Goal: Task Accomplishment & Management: Manage account settings

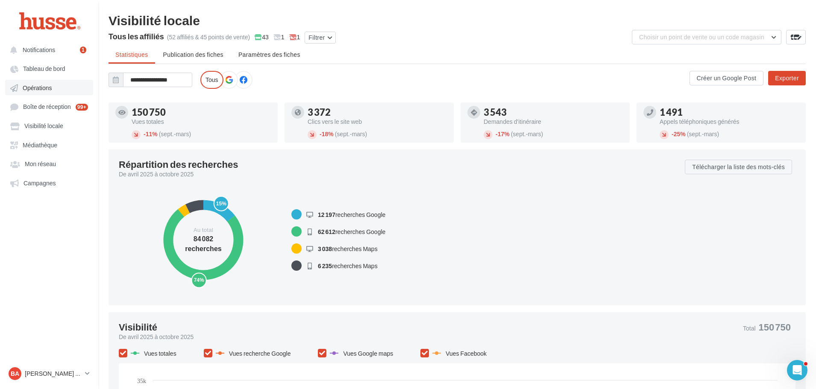
click at [45, 94] on link "Opérations" at bounding box center [49, 87] width 88 height 15
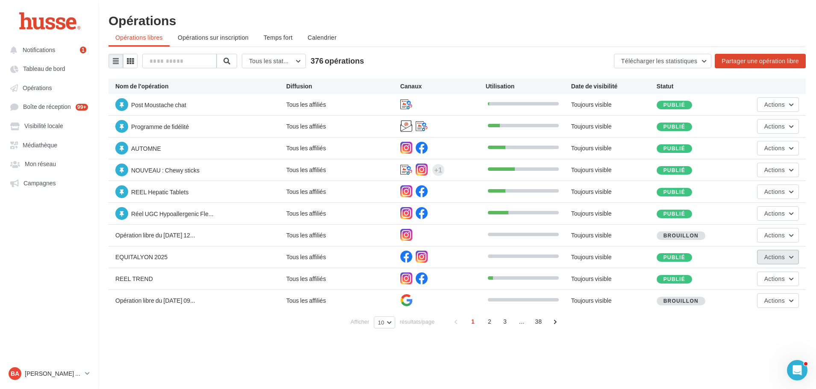
click at [796, 257] on button "Actions" at bounding box center [778, 257] width 42 height 15
click at [754, 281] on button "Editer" at bounding box center [756, 277] width 85 height 22
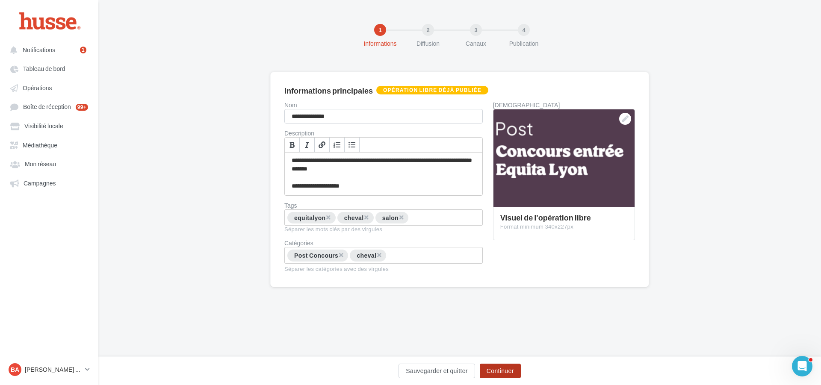
click at [501, 370] on button "Continuer" at bounding box center [500, 371] width 41 height 15
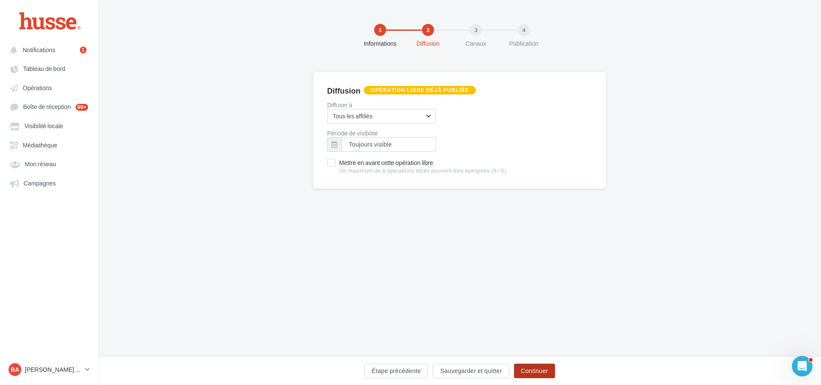
click at [548, 370] on button "Continuer" at bounding box center [534, 371] width 41 height 15
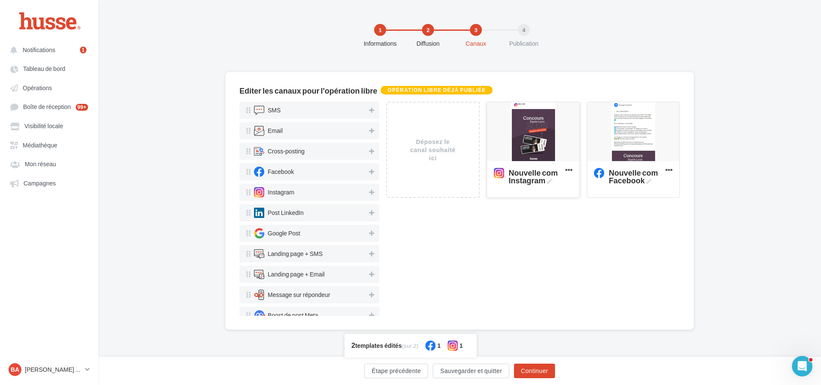
click at [549, 125] on div at bounding box center [533, 132] width 92 height 60
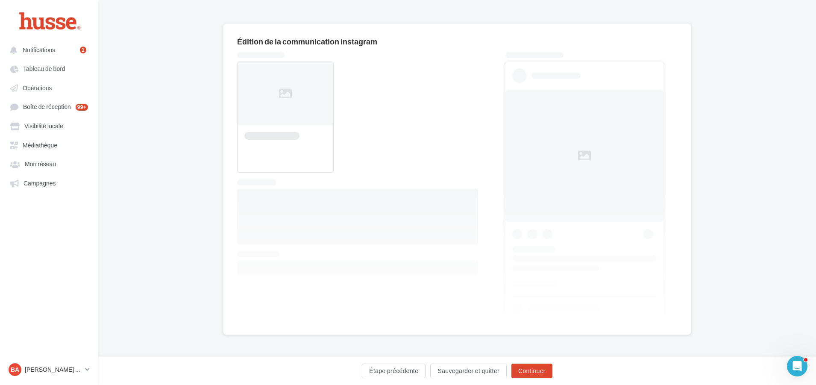
scroll to position [49, 0]
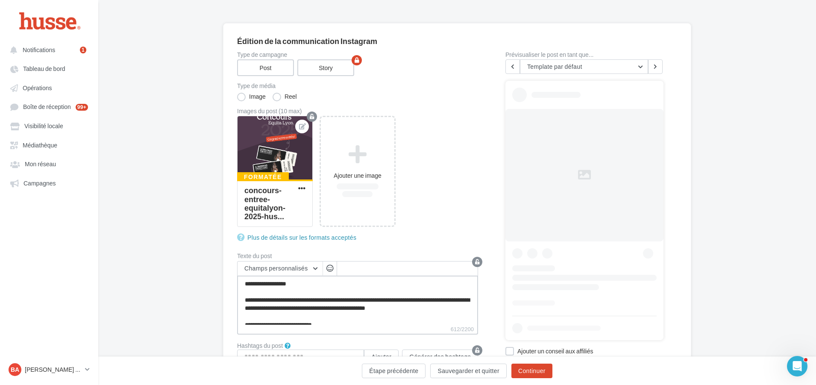
click at [334, 307] on textarea "**********" at bounding box center [357, 300] width 241 height 49
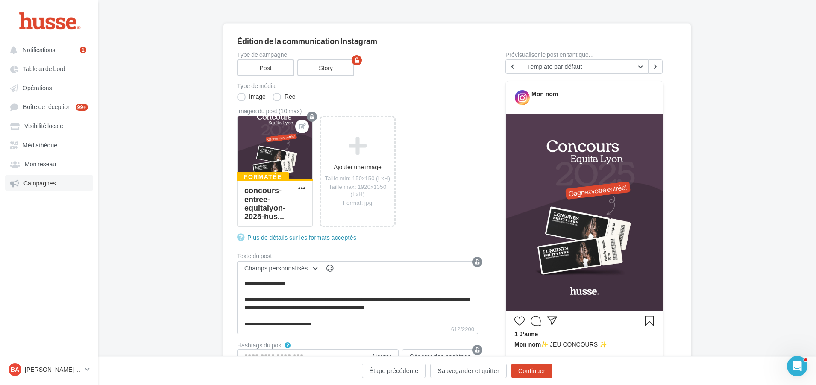
click at [42, 186] on span "Campagnes" at bounding box center [40, 183] width 32 height 7
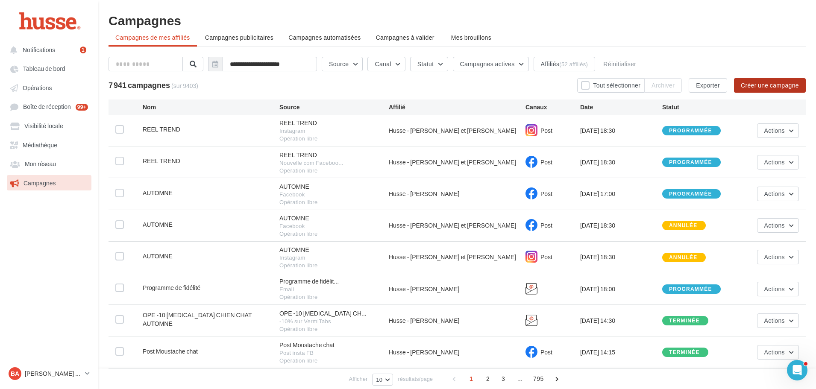
click at [757, 85] on button "Créer une campagne" at bounding box center [770, 85] width 72 height 15
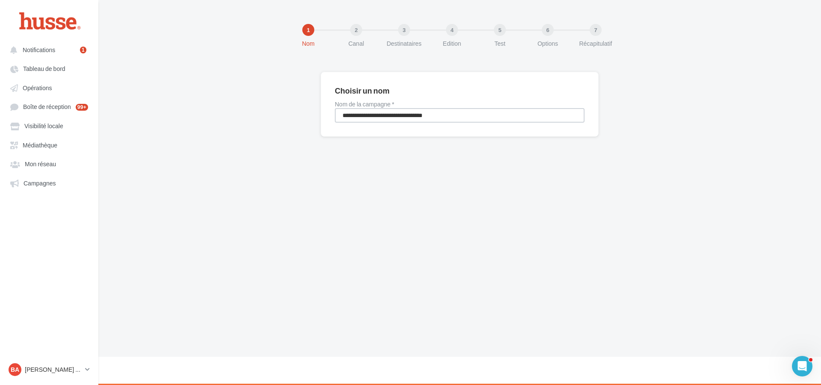
click at [379, 113] on input "**********" at bounding box center [460, 115] width 250 height 15
type input "*"
type input "**********"
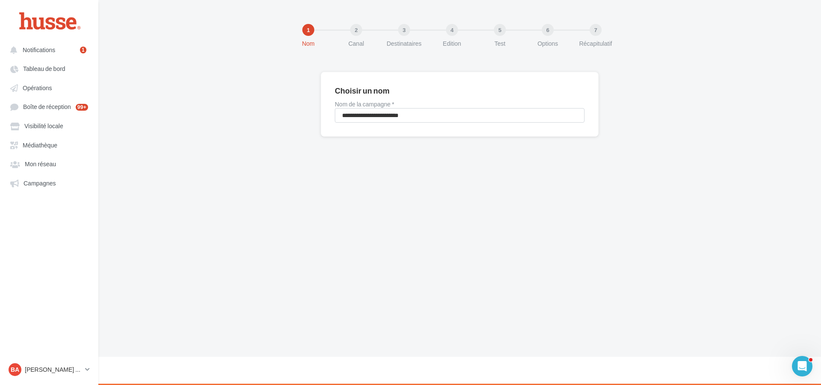
click at [507, 201] on div "**********" at bounding box center [459, 178] width 722 height 357
click at [54, 22] on div at bounding box center [49, 20] width 68 height 21
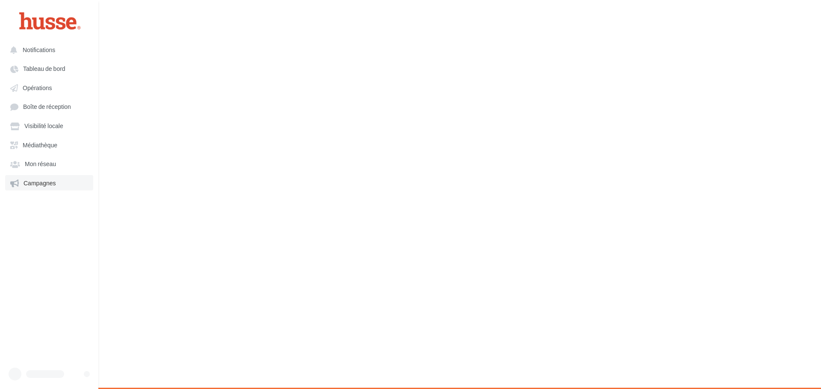
click at [47, 180] on span "Campagnes" at bounding box center [40, 183] width 32 height 7
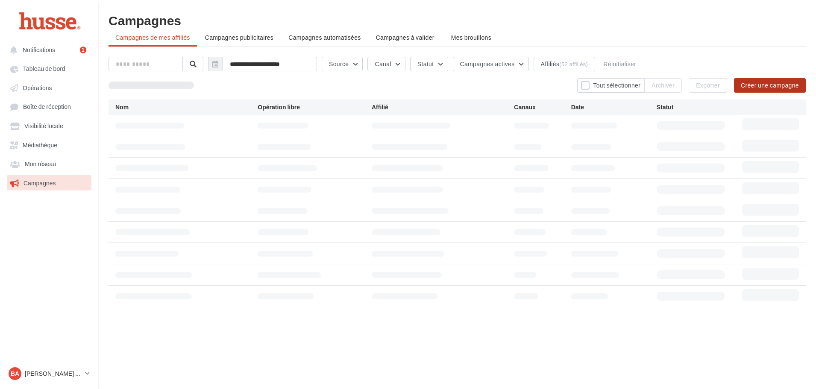
click at [783, 85] on button "Créer une campagne" at bounding box center [770, 85] width 72 height 15
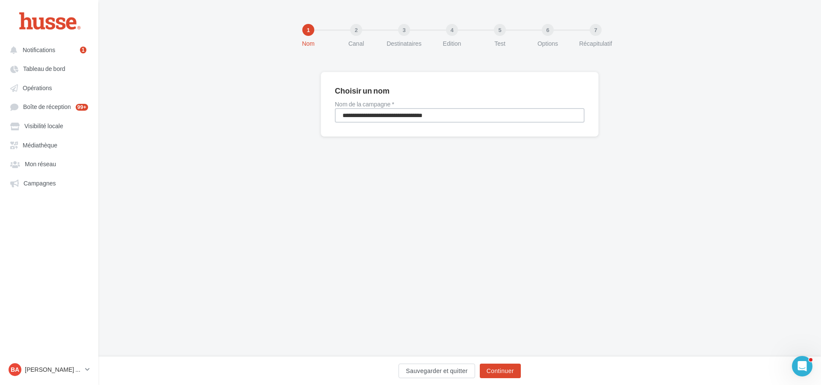
click at [402, 115] on input "**********" at bounding box center [460, 115] width 250 height 15
drag, startPoint x: 475, startPoint y: 111, endPoint x: 221, endPoint y: 114, distance: 253.9
click at [206, 115] on div "**********" at bounding box center [459, 118] width 722 height 92
click at [54, 187] on link "Campagnes" at bounding box center [49, 182] width 88 height 15
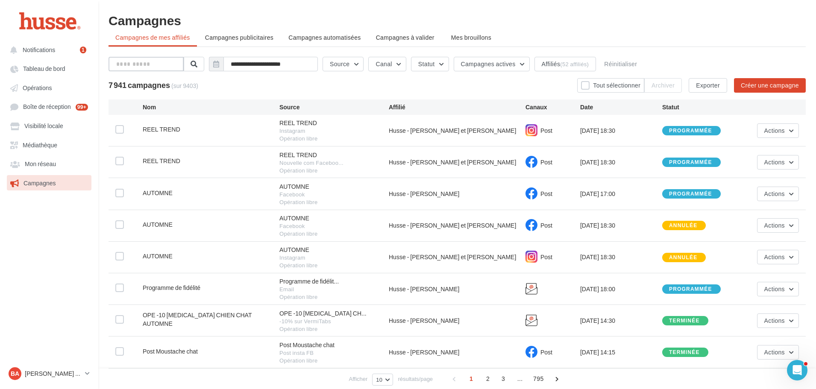
click at [144, 65] on input "text" at bounding box center [146, 64] width 75 height 15
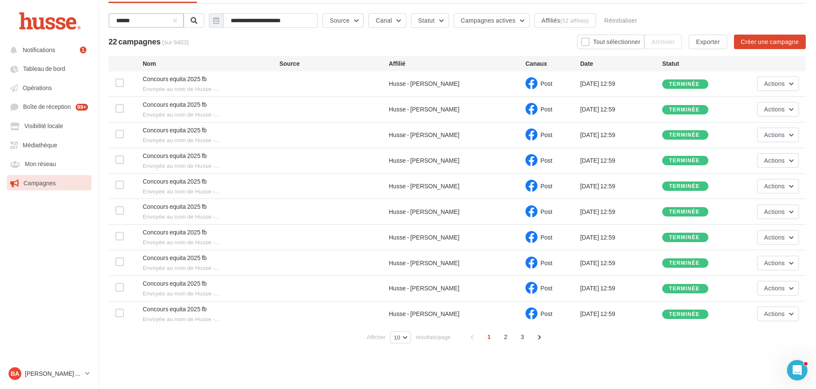
scroll to position [45, 0]
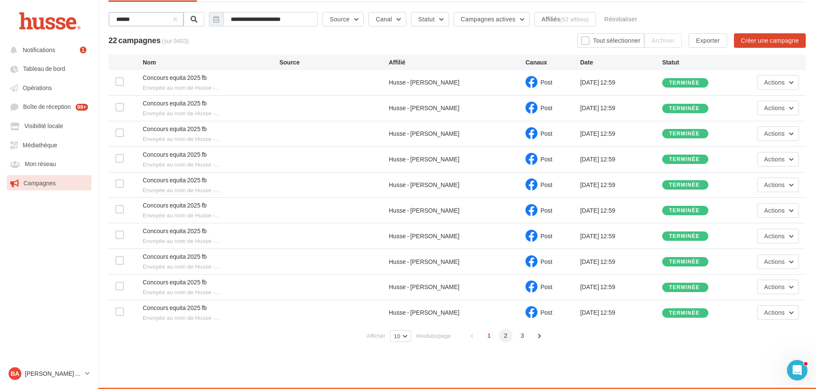
type input "******"
click at [509, 336] on span "2" at bounding box center [506, 336] width 14 height 14
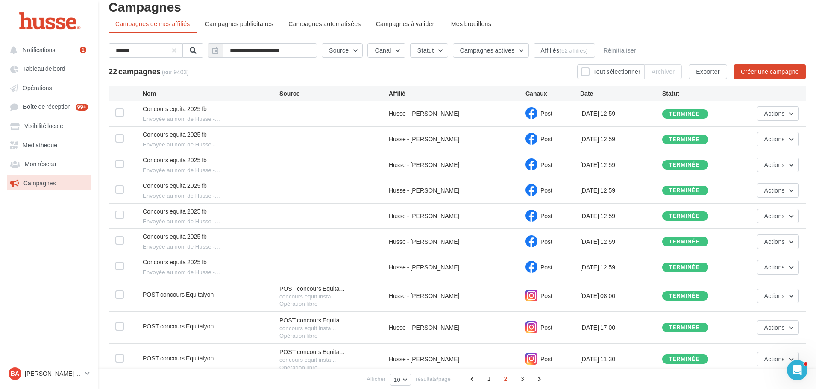
scroll to position [16, 0]
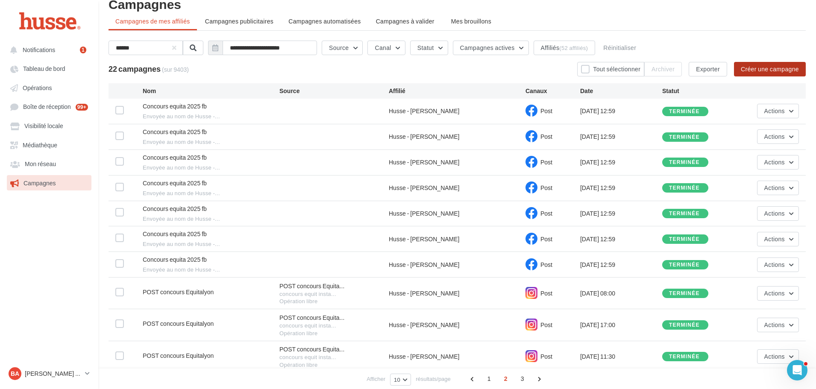
click at [769, 68] on button "Créer une campagne" at bounding box center [770, 69] width 72 height 15
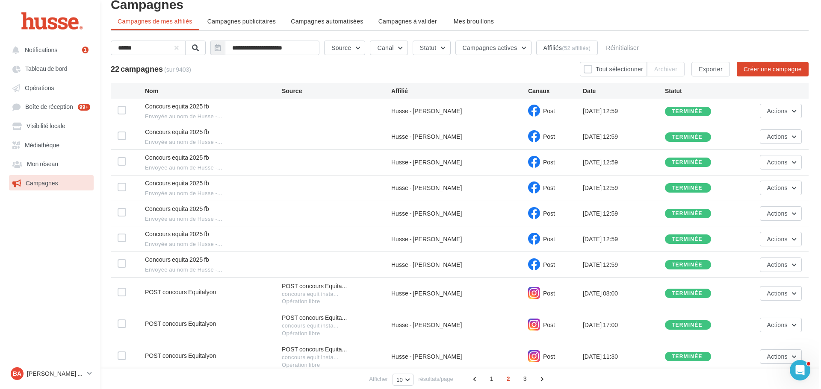
scroll to position [14, 0]
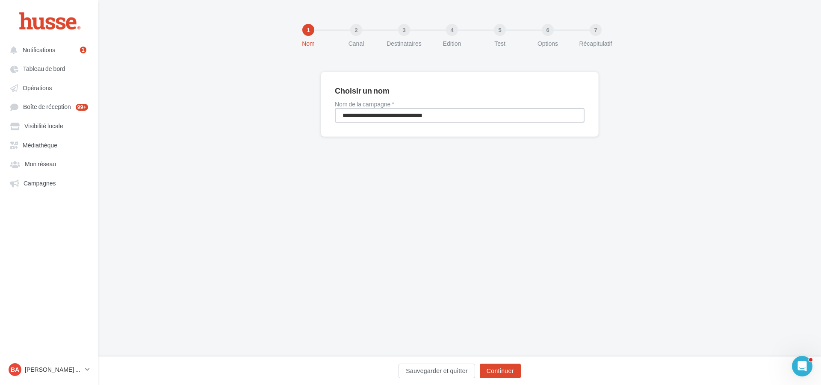
click at [379, 118] on input "**********" at bounding box center [460, 115] width 250 height 15
click at [380, 117] on input "**********" at bounding box center [460, 115] width 250 height 15
click at [381, 116] on input "**********" at bounding box center [460, 115] width 250 height 15
type input "**********"
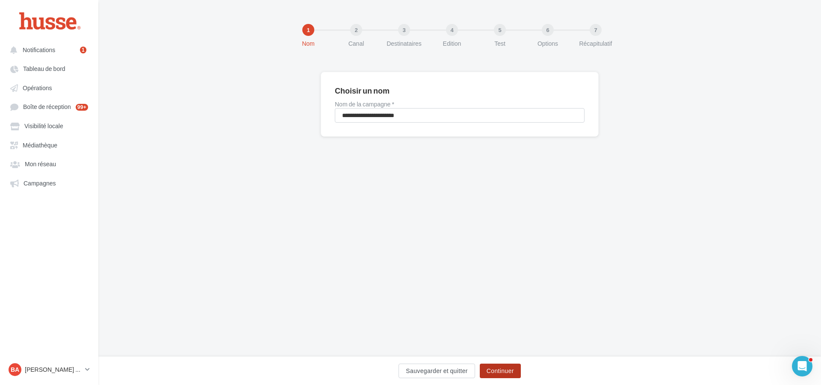
drag, startPoint x: 494, startPoint y: 368, endPoint x: 512, endPoint y: 365, distance: 17.7
click at [495, 368] on button "Continuer" at bounding box center [500, 371] width 41 height 15
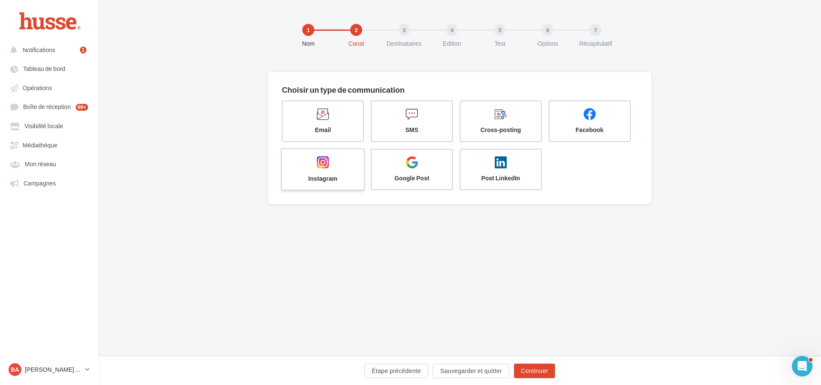
click at [310, 167] on span at bounding box center [323, 163] width 68 height 15
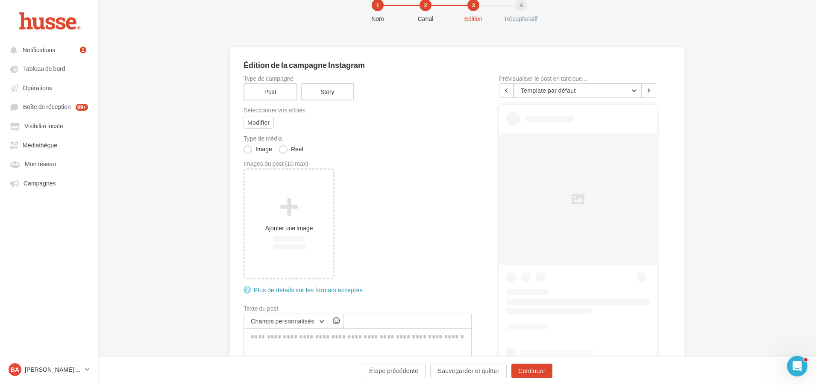
scroll to position [127, 0]
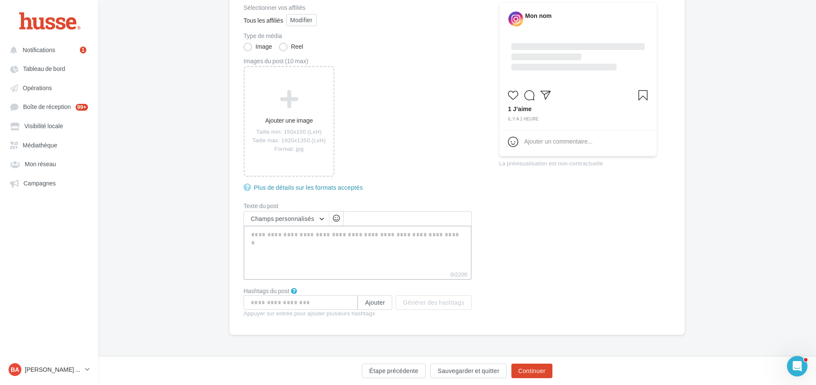
click at [279, 235] on textarea "0/2200" at bounding box center [358, 248] width 228 height 44
paste textarea "**********"
type textarea "**********"
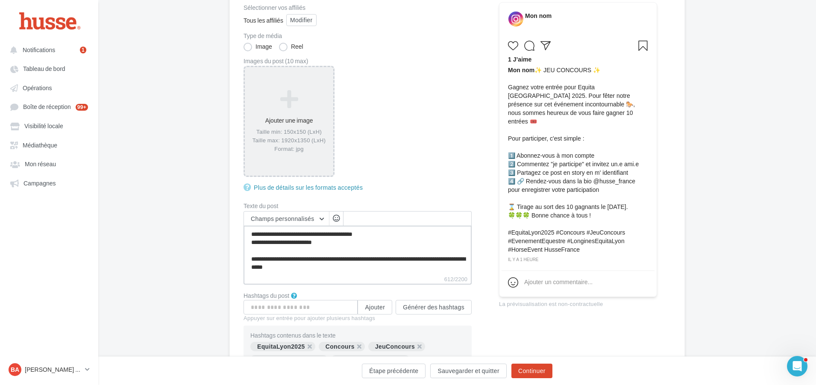
type textarea "**********"
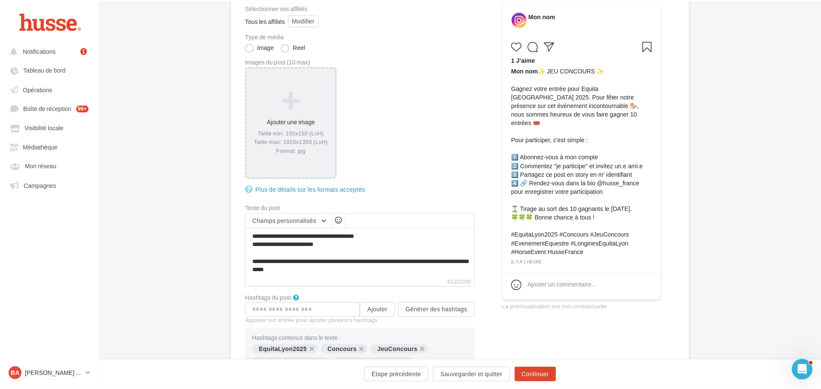
scroll to position [111, 0]
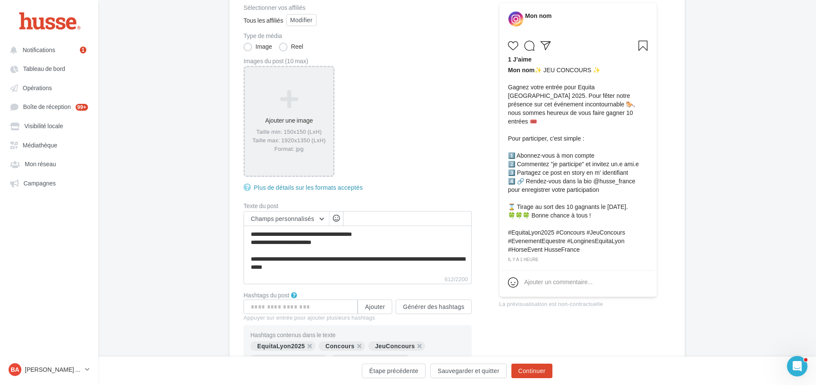
click at [280, 100] on icon at bounding box center [289, 99] width 82 height 21
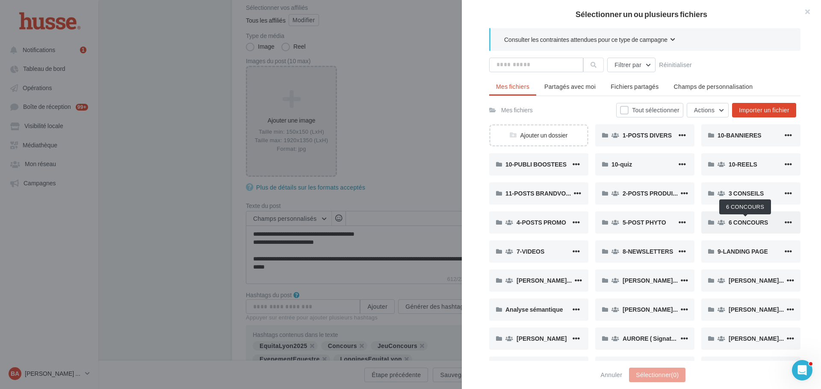
click at [757, 224] on span "6 CONCOURS" at bounding box center [747, 222] width 39 height 7
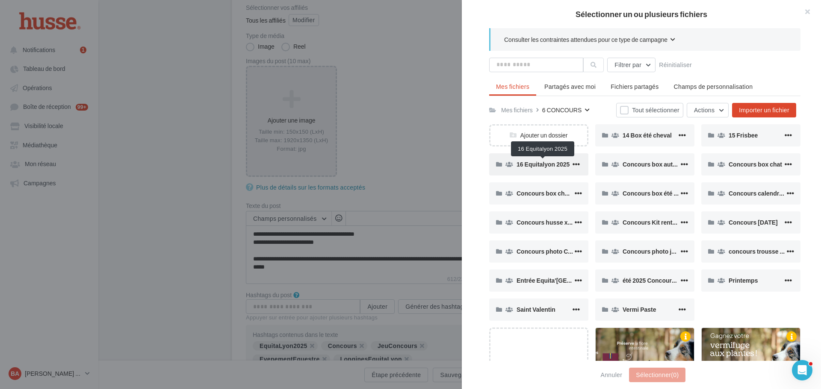
click at [544, 164] on span "16 Equitalyon 2025" at bounding box center [542, 164] width 53 height 7
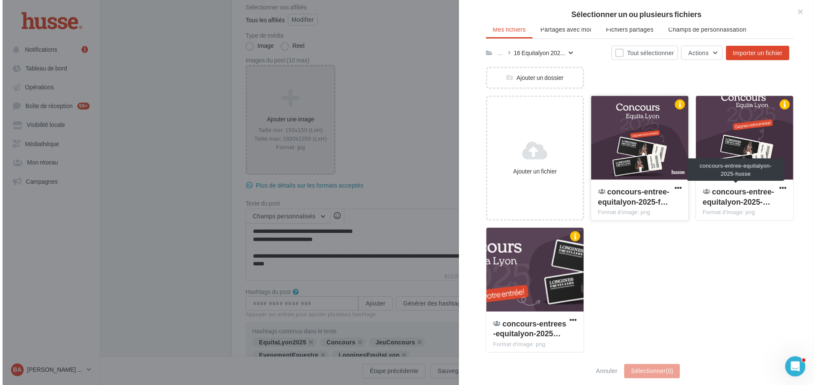
scroll to position [58, 0]
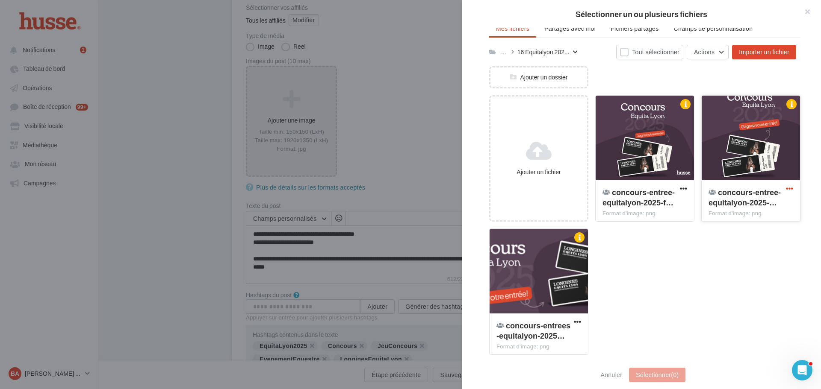
click at [786, 190] on span "button" at bounding box center [789, 188] width 7 height 7
click at [766, 209] on button "Modifier les informations" at bounding box center [748, 206] width 91 height 22
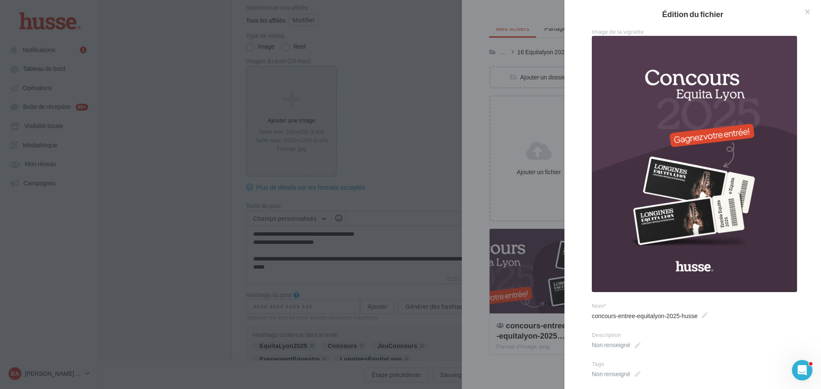
drag, startPoint x: 745, startPoint y: 335, endPoint x: 746, endPoint y: 328, distance: 6.5
click at [745, 335] on div "Description" at bounding box center [696, 336] width 209 height 8
click at [807, 9] on button "button" at bounding box center [803, 13] width 34 height 26
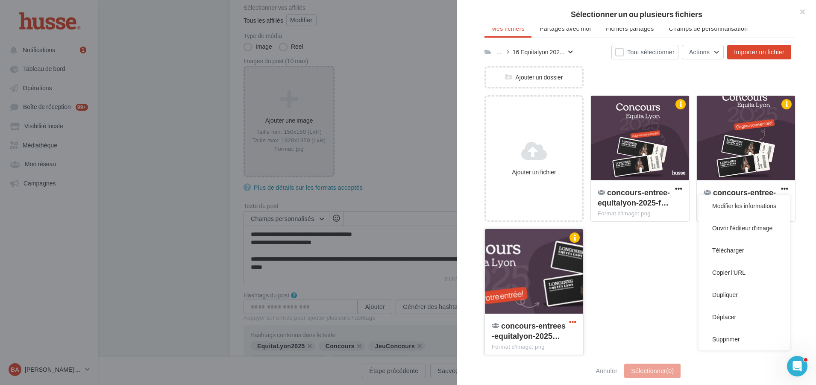
click at [571, 321] on span "button" at bounding box center [572, 321] width 7 height 7
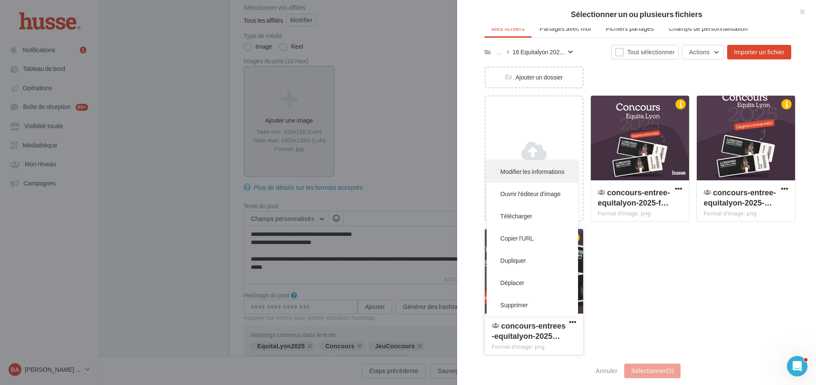
drag, startPoint x: 524, startPoint y: 171, endPoint x: 564, endPoint y: 171, distance: 39.7
click at [525, 171] on button "Modifier les informations" at bounding box center [532, 172] width 91 height 22
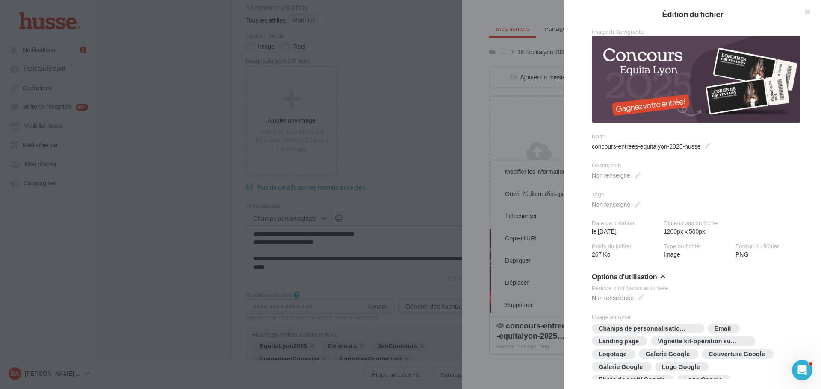
click at [468, 18] on div at bounding box center [410, 194] width 821 height 389
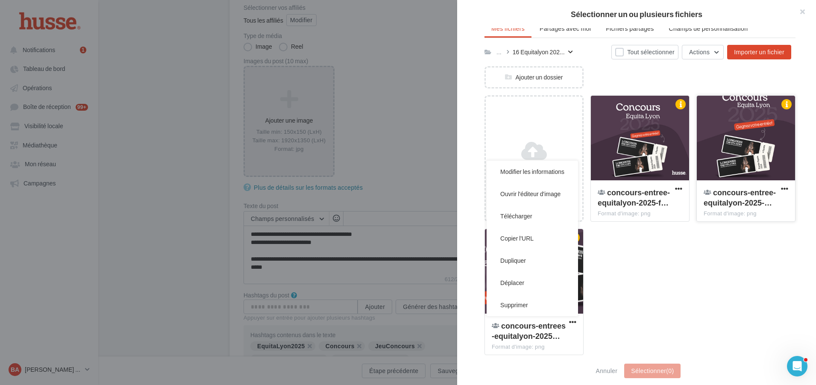
click at [731, 125] on div at bounding box center [746, 138] width 98 height 85
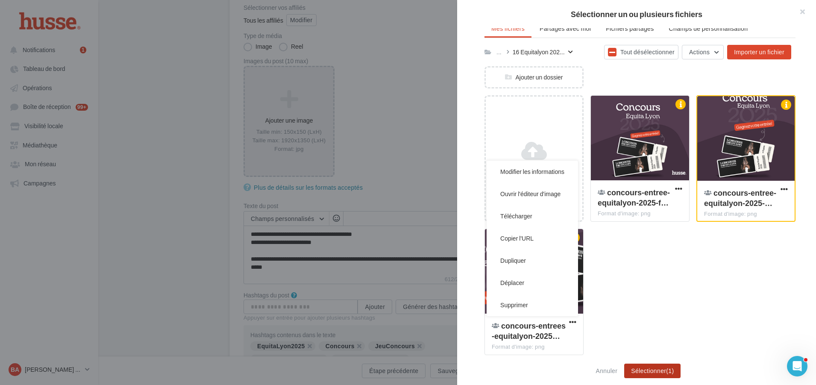
click at [656, 374] on button "Sélectionner (1)" at bounding box center [652, 371] width 56 height 15
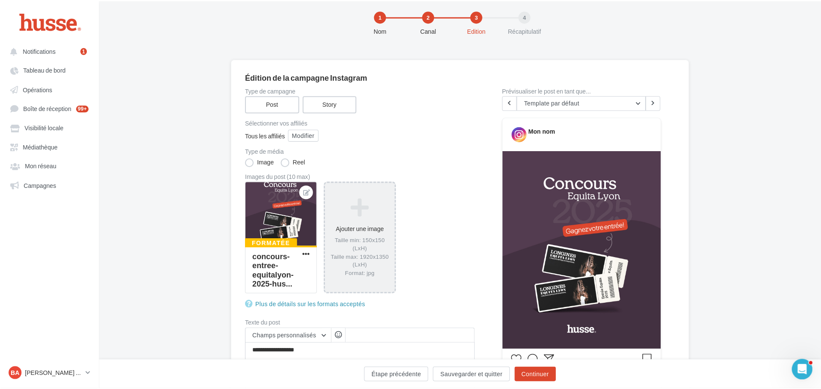
scroll to position [0, 0]
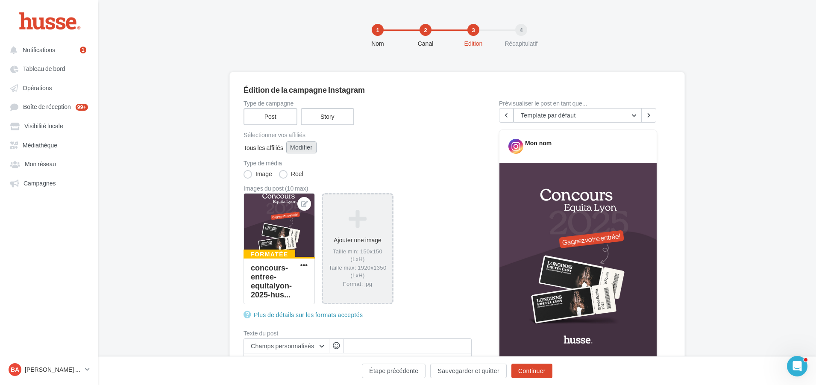
click at [308, 144] on button "Modifier" at bounding box center [301, 147] width 30 height 12
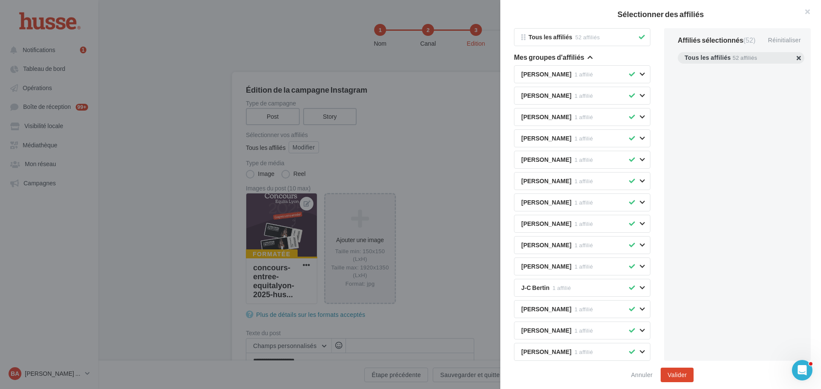
click at [684, 68] on button "button" at bounding box center [684, 68] width 0 height 0
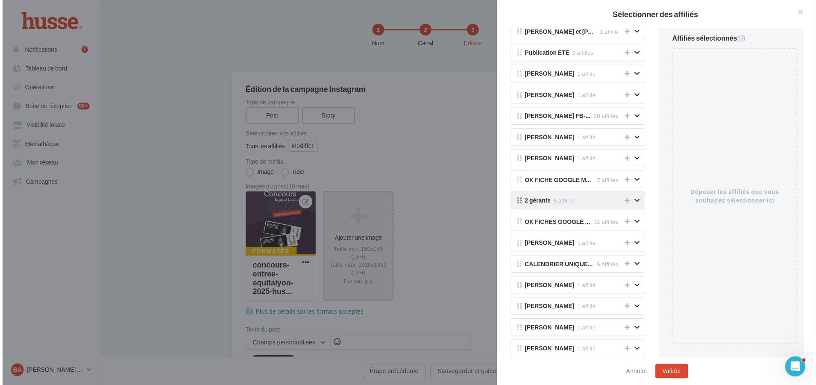
scroll to position [598, 0]
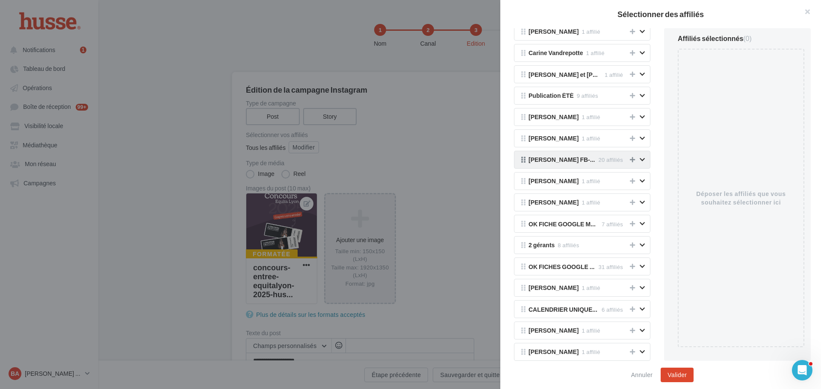
click at [630, 160] on icon at bounding box center [632, 160] width 5 height 6
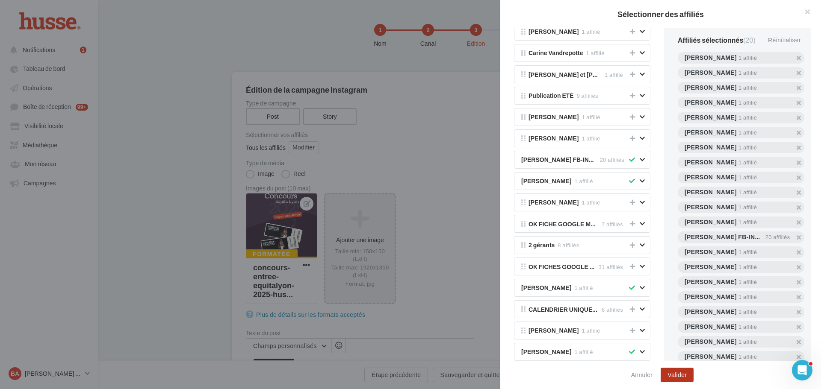
click at [677, 375] on button "Valider" at bounding box center [676, 375] width 33 height 15
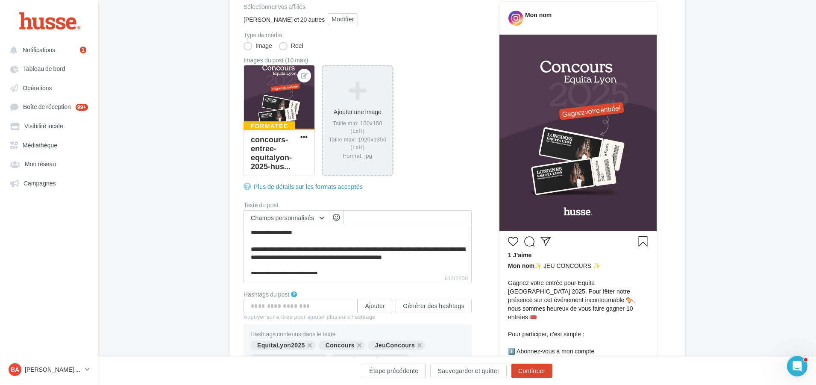
scroll to position [0, 0]
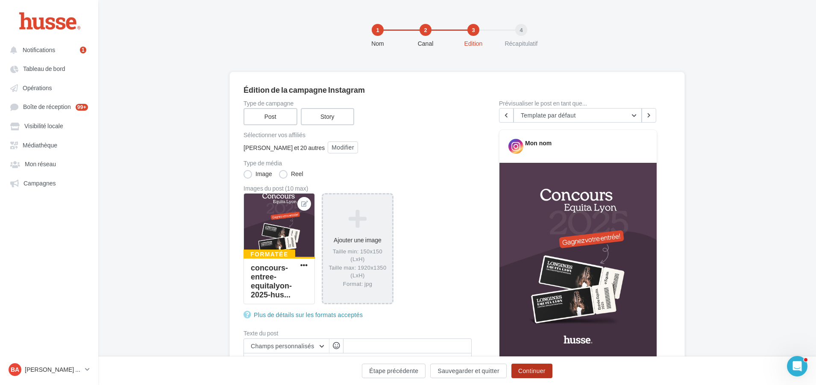
click at [536, 373] on button "Continuer" at bounding box center [532, 371] width 41 height 15
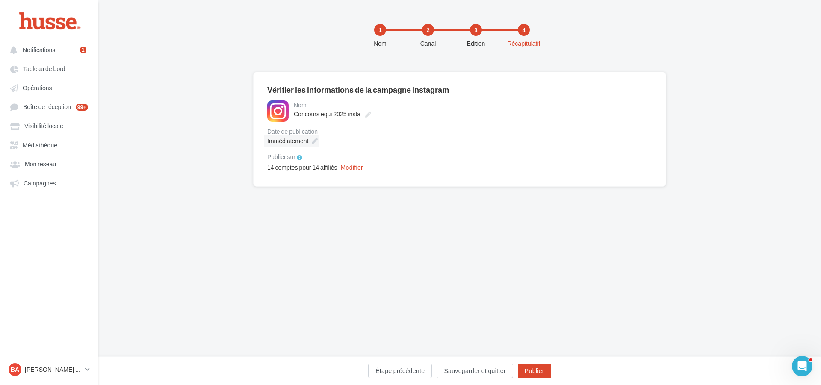
click at [313, 143] on icon at bounding box center [315, 141] width 6 height 6
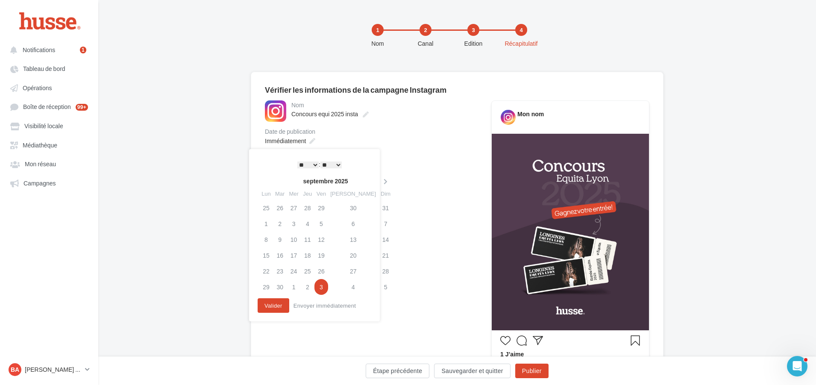
click at [310, 164] on select "* * * * * * * * * * ** ** ** ** ** ** ** ** ** ** ** ** ** **" at bounding box center [307, 165] width 21 height 7
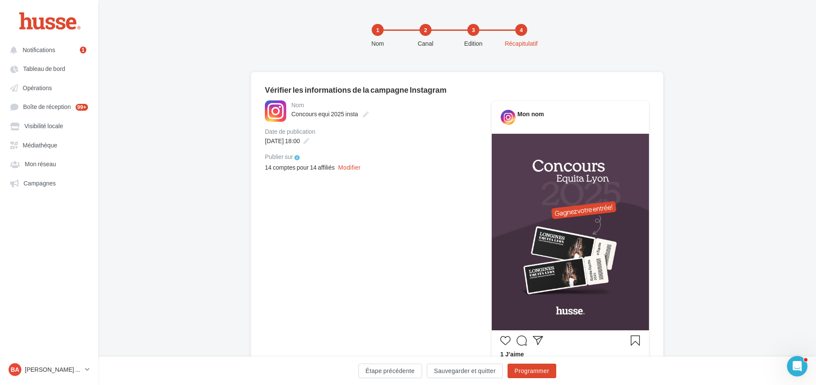
click at [437, 211] on div "**********" at bounding box center [371, 354] width 213 height 509
click at [532, 370] on button "Programmer" at bounding box center [532, 371] width 48 height 15
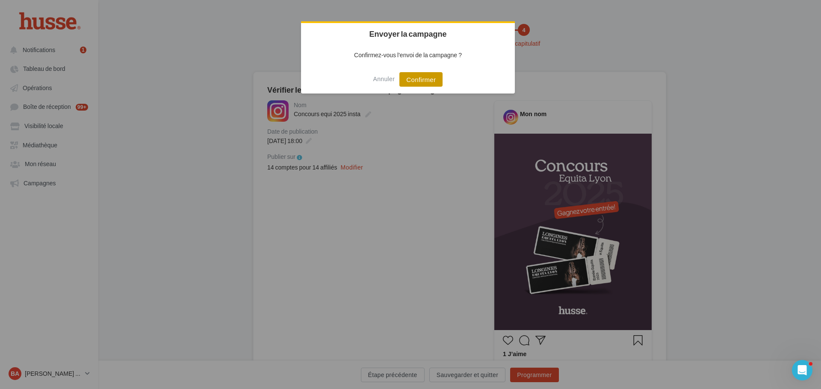
click at [417, 74] on button "Confirmer" at bounding box center [420, 79] width 43 height 15
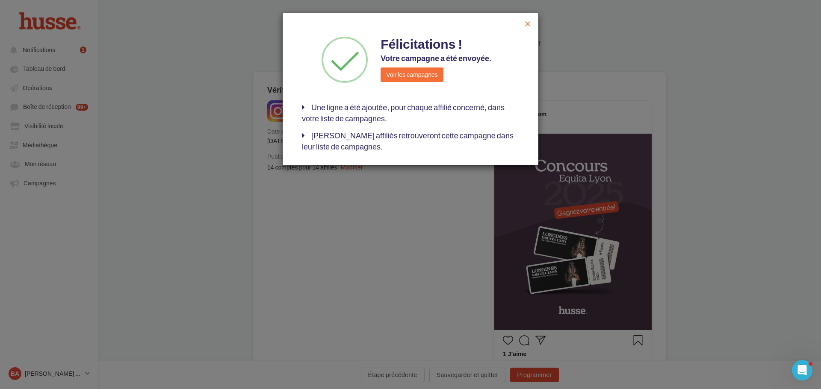
click at [524, 23] on span "close" at bounding box center [527, 24] width 9 height 9
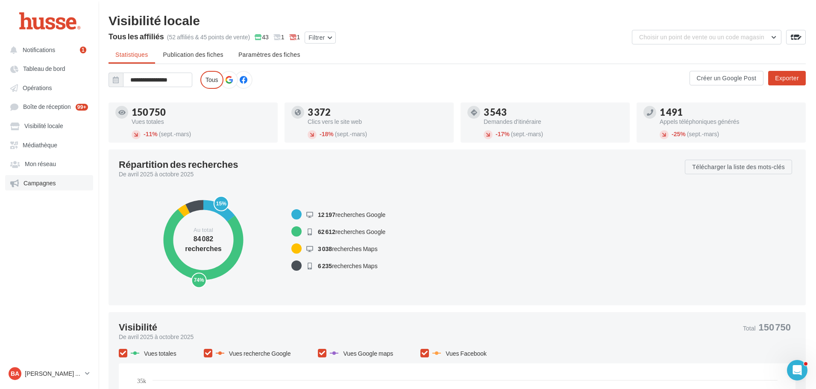
click at [49, 181] on span "Campagnes" at bounding box center [40, 183] width 32 height 7
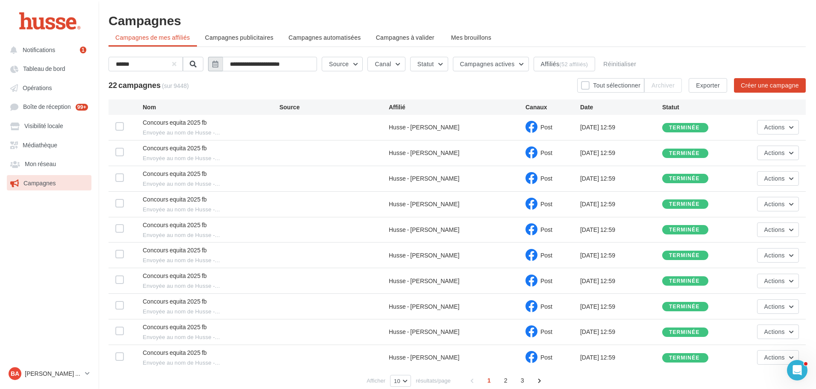
click at [218, 66] on icon "button" at bounding box center [215, 64] width 6 height 7
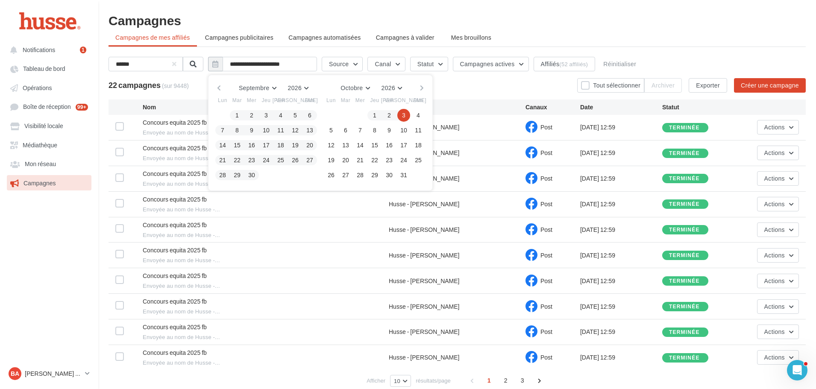
click at [407, 115] on button "3" at bounding box center [403, 115] width 13 height 13
click at [392, 113] on button "2" at bounding box center [389, 115] width 13 height 13
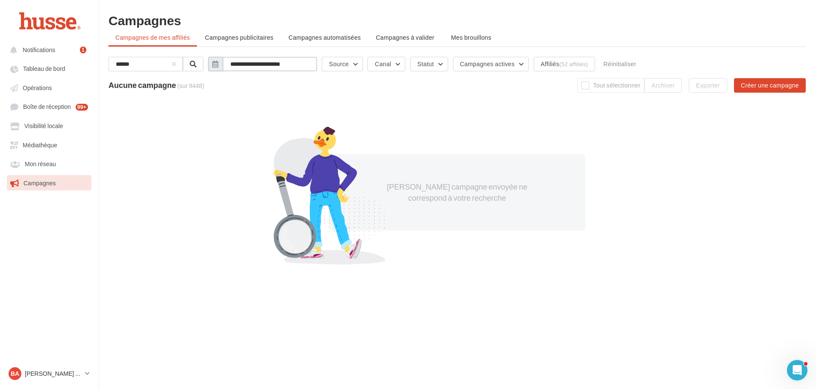
click at [295, 65] on input "**********" at bounding box center [270, 64] width 94 height 15
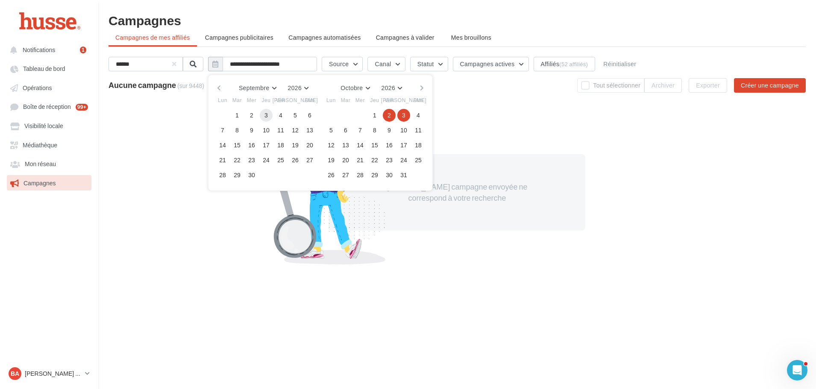
click at [272, 115] on button "3" at bounding box center [266, 115] width 13 height 13
click at [223, 85] on button "button" at bounding box center [218, 88] width 7 height 12
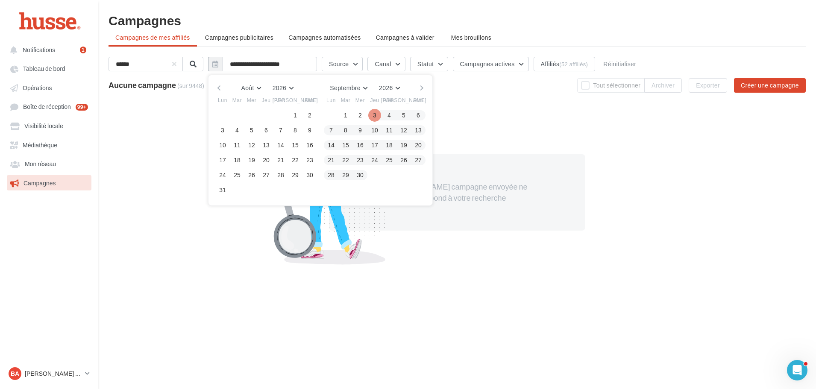
click at [223, 85] on button "button" at bounding box center [218, 88] width 7 height 12
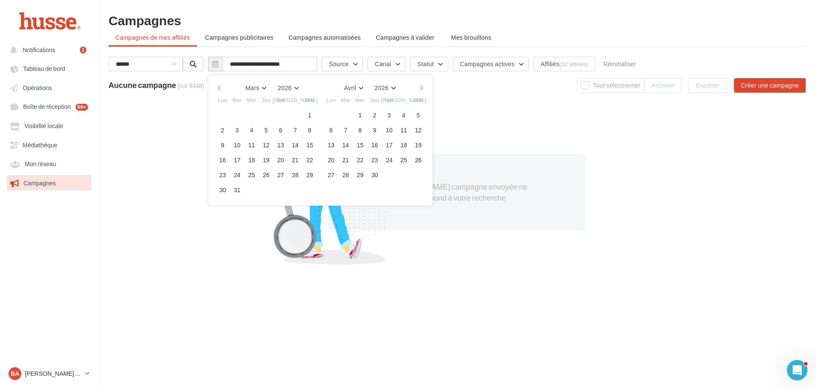
click at [223, 85] on button "button" at bounding box center [218, 88] width 7 height 12
click at [223, 86] on button "button" at bounding box center [218, 88] width 7 height 12
click at [223, 88] on button "button" at bounding box center [218, 88] width 7 height 12
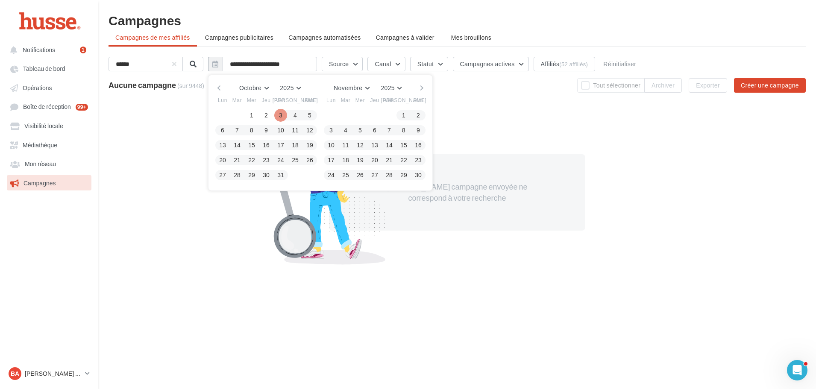
click at [285, 115] on button "3" at bounding box center [280, 115] width 13 height 13
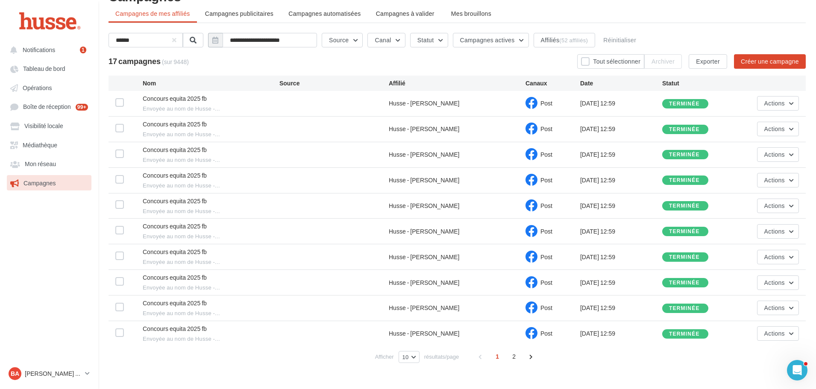
scroll to position [45, 0]
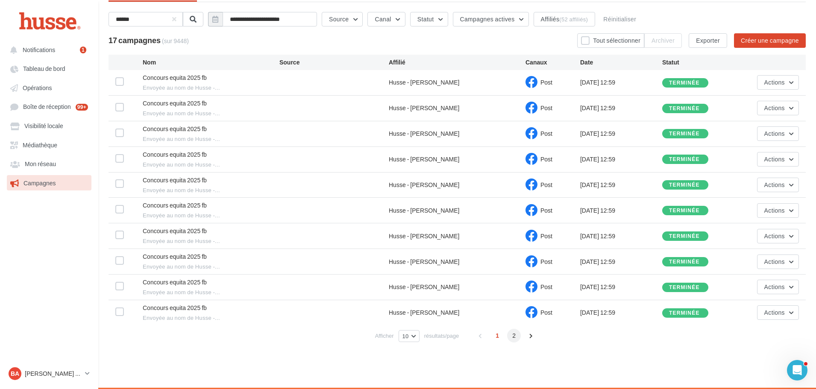
click at [512, 337] on span "2" at bounding box center [514, 336] width 14 height 14
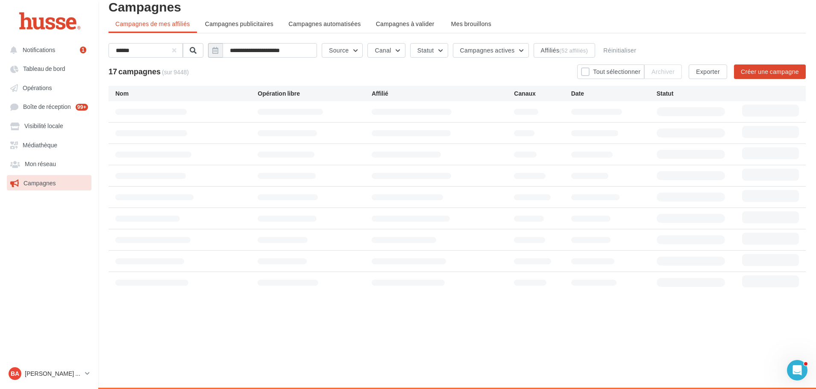
scroll to position [14, 0]
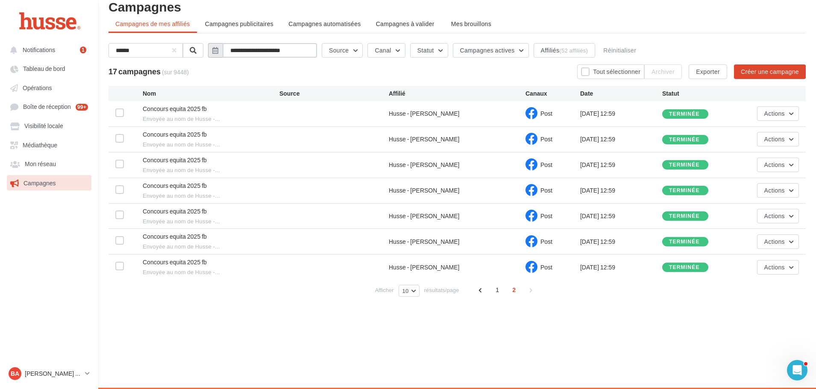
click at [291, 50] on input "**********" at bounding box center [270, 50] width 94 height 15
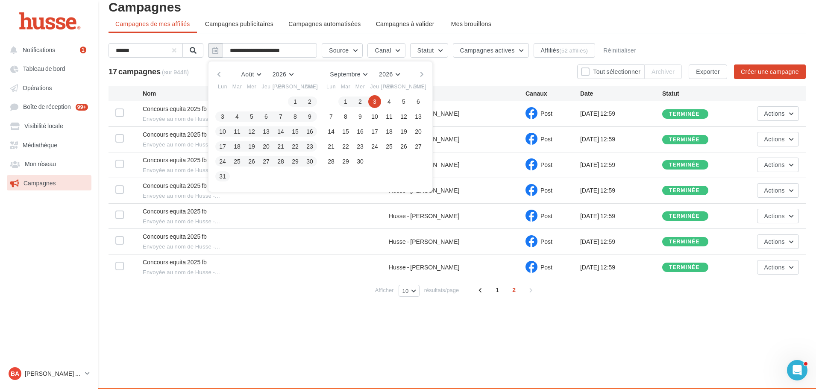
click at [223, 73] on button "button" at bounding box center [218, 74] width 7 height 12
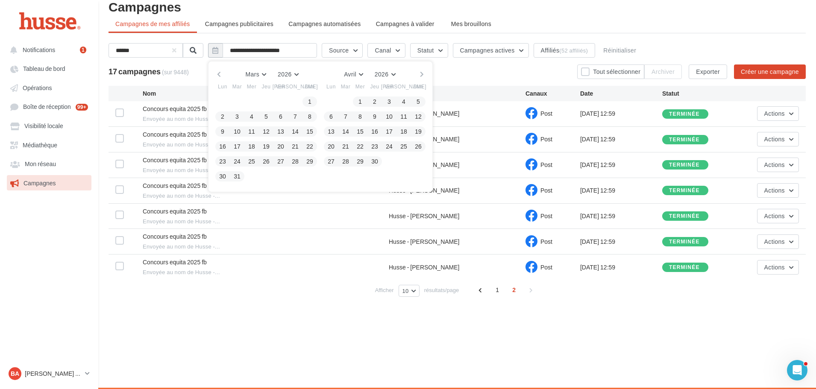
click at [223, 73] on button "button" at bounding box center [218, 74] width 7 height 12
click at [223, 74] on button "button" at bounding box center [218, 74] width 7 height 12
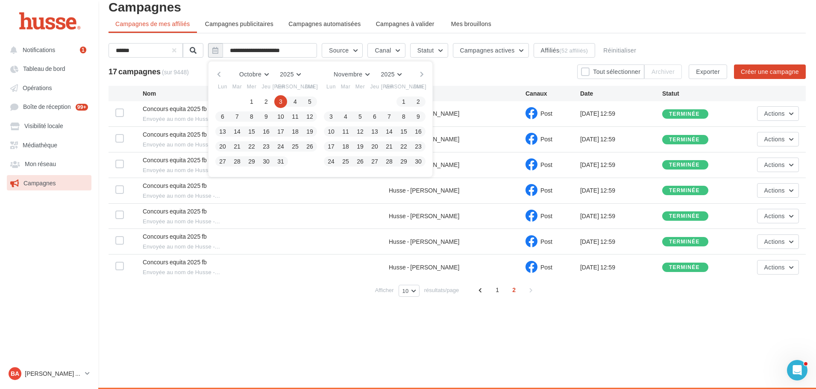
click at [285, 102] on button "3" at bounding box center [280, 101] width 13 height 13
click at [283, 100] on button "3" at bounding box center [280, 101] width 13 height 13
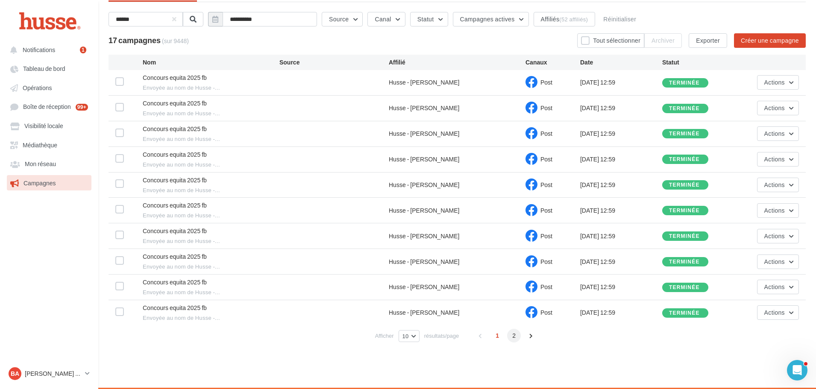
click at [513, 335] on span "2" at bounding box center [514, 336] width 14 height 14
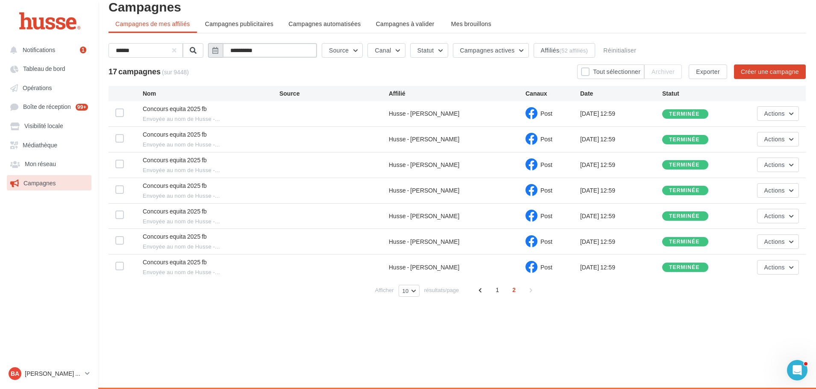
click at [267, 49] on input "**********" at bounding box center [270, 50] width 94 height 15
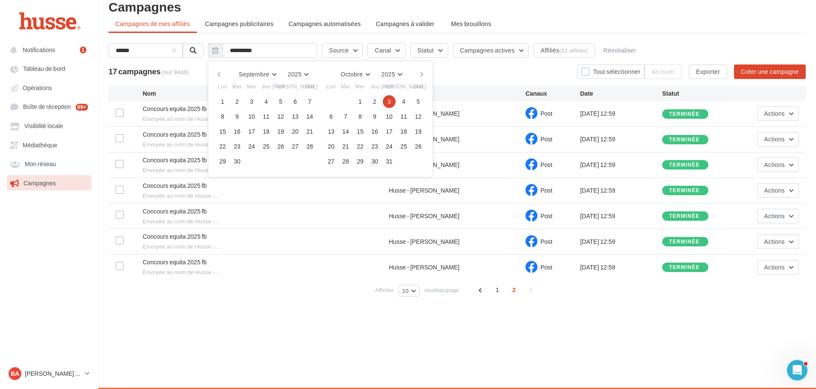
click at [695, 328] on div "Notifications 1 Tableau de bord Opérations Boîte de réception" at bounding box center [408, 194] width 816 height 389
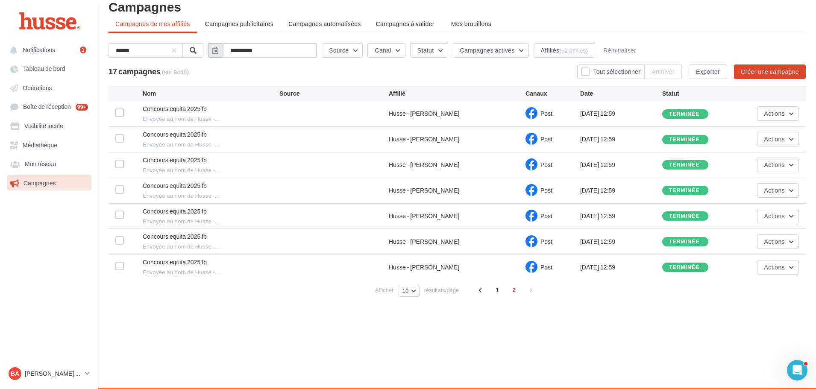
click at [283, 50] on input "**********" at bounding box center [270, 50] width 94 height 15
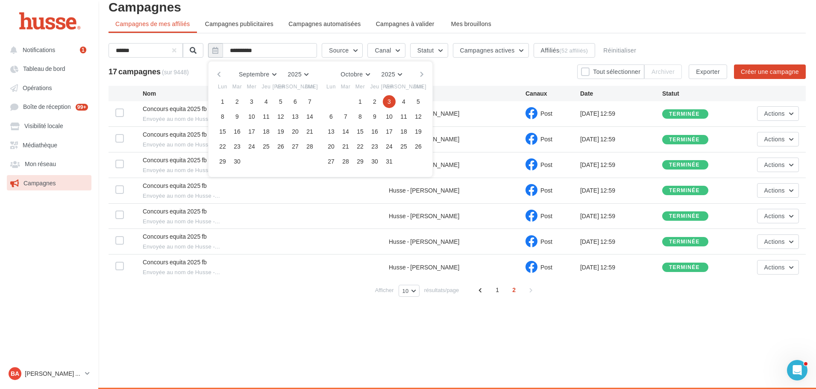
click at [426, 74] on button "button" at bounding box center [421, 74] width 7 height 12
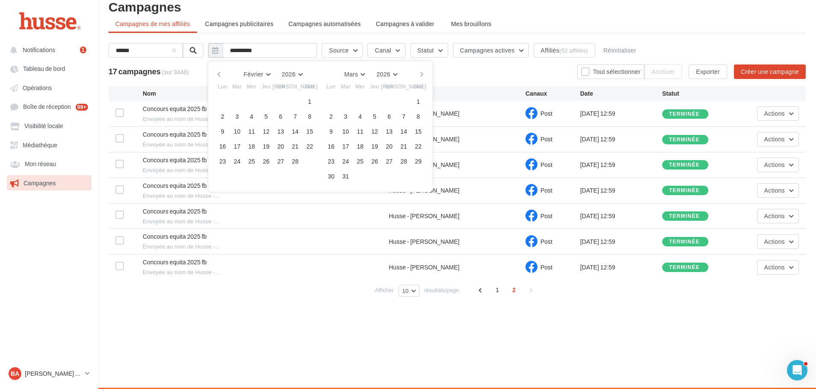
click at [426, 74] on button "button" at bounding box center [421, 74] width 7 height 12
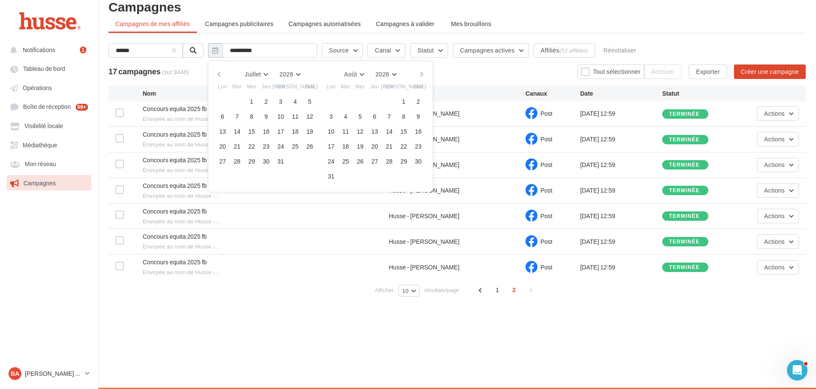
click at [426, 74] on button "button" at bounding box center [421, 74] width 7 height 12
click at [410, 101] on button "3" at bounding box center [403, 101] width 13 height 13
click at [407, 99] on button "3" at bounding box center [403, 101] width 13 height 13
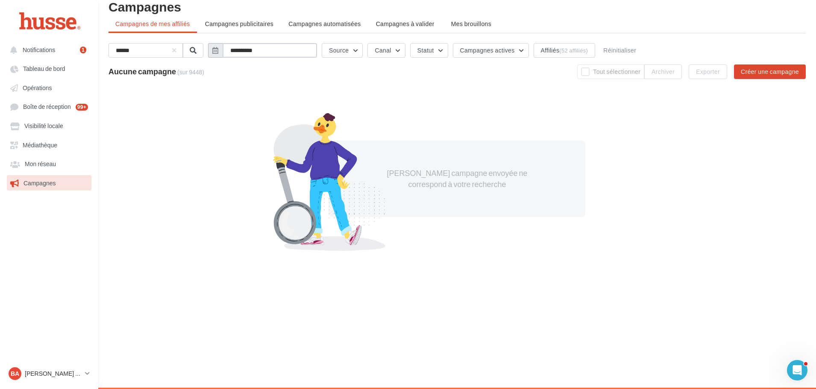
click at [289, 48] on input "**********" at bounding box center [270, 50] width 94 height 15
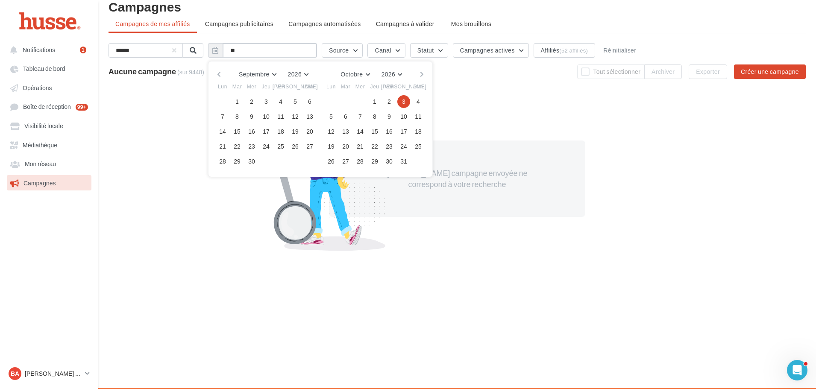
type input "*"
click at [497, 50] on span "Campagnes actives" at bounding box center [487, 50] width 55 height 7
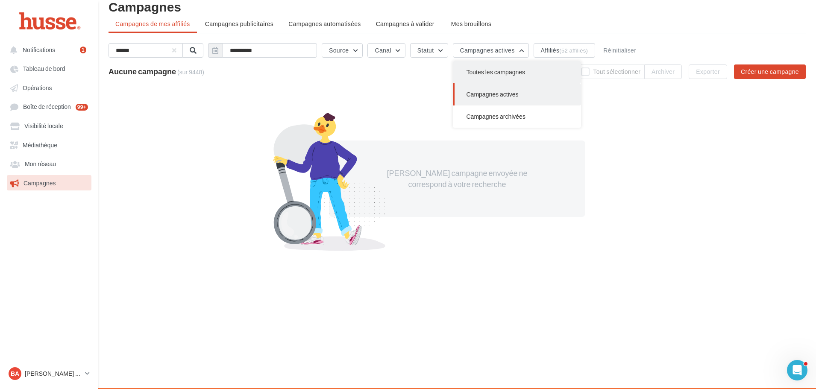
click at [511, 72] on span "Toutes les campagnes" at bounding box center [496, 71] width 59 height 7
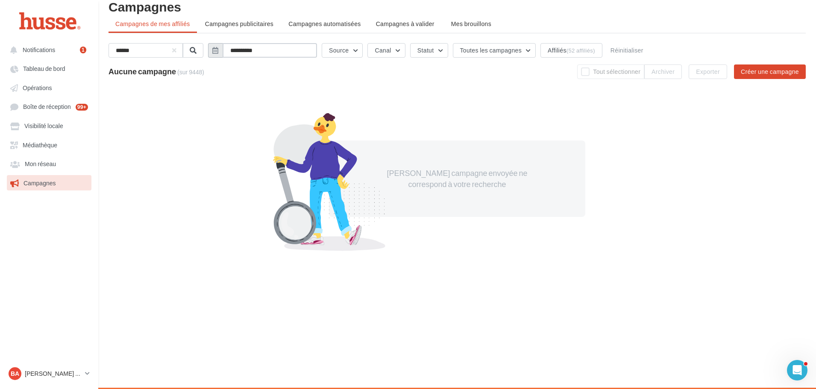
click at [275, 52] on input "**********" at bounding box center [270, 50] width 94 height 15
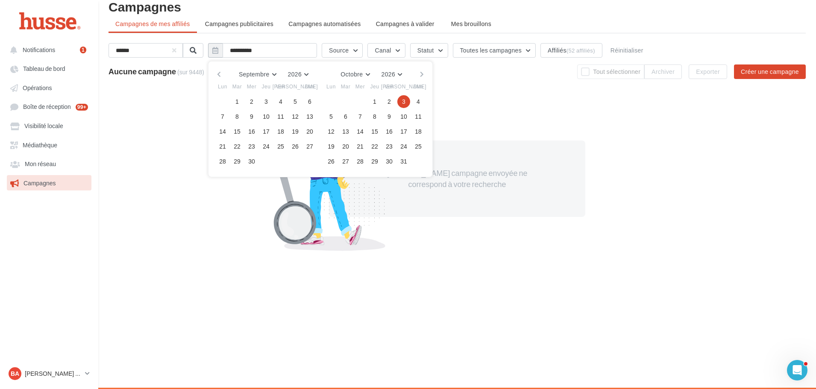
click at [223, 73] on button "button" at bounding box center [218, 74] width 7 height 12
click at [223, 72] on button "button" at bounding box center [218, 74] width 7 height 12
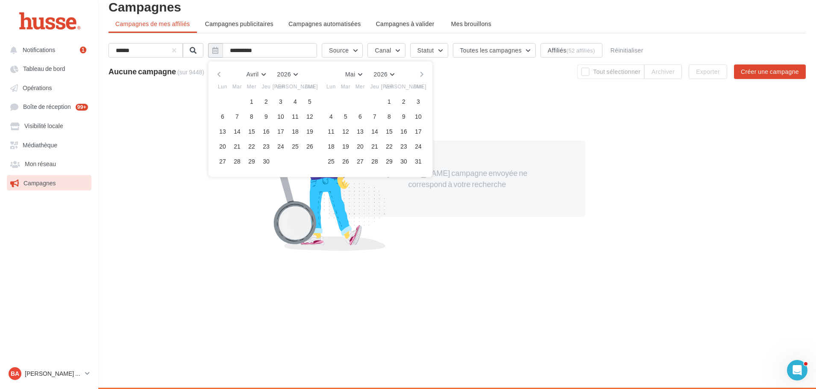
click at [223, 72] on button "button" at bounding box center [218, 74] width 7 height 12
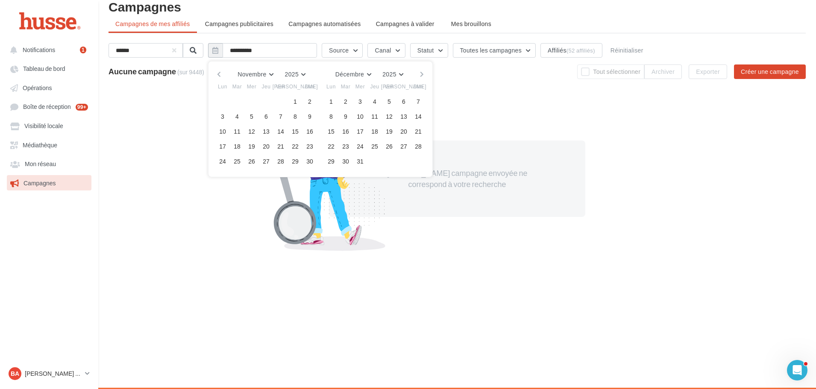
click at [223, 72] on button "button" at bounding box center [218, 74] width 7 height 12
click at [285, 103] on button "3" at bounding box center [280, 101] width 13 height 13
click at [294, 49] on input "**********" at bounding box center [270, 50] width 94 height 15
click at [283, 100] on button "3" at bounding box center [280, 101] width 13 height 13
type input "**********"
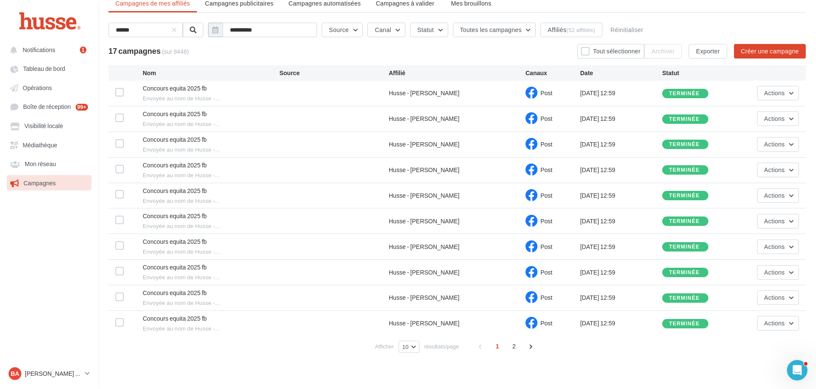
scroll to position [45, 0]
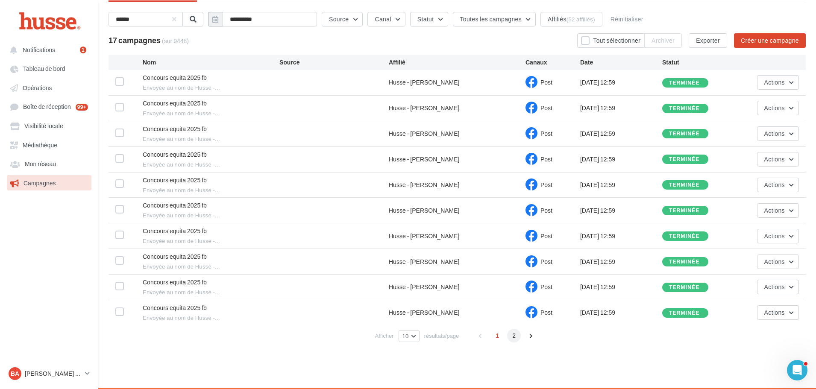
click at [514, 336] on span "2" at bounding box center [514, 336] width 14 height 14
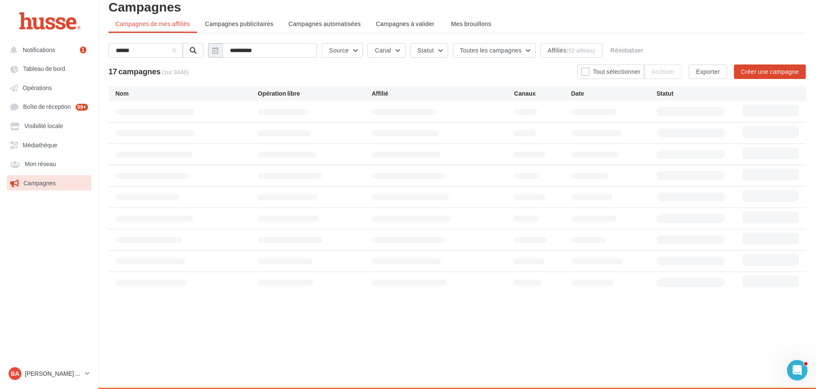
scroll to position [14, 0]
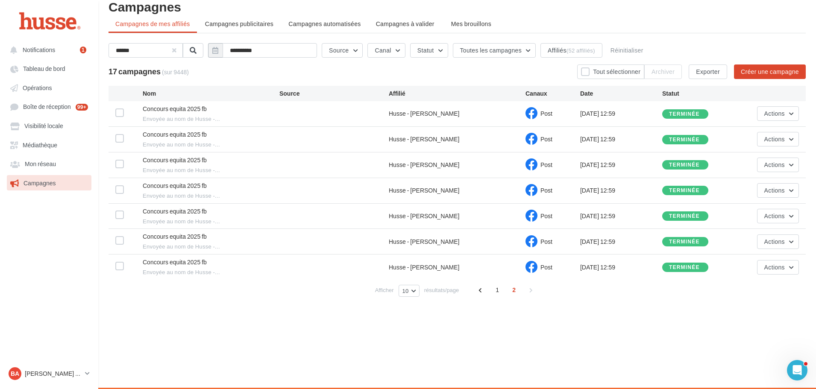
click at [176, 50] on button "button" at bounding box center [174, 50] width 3 height 3
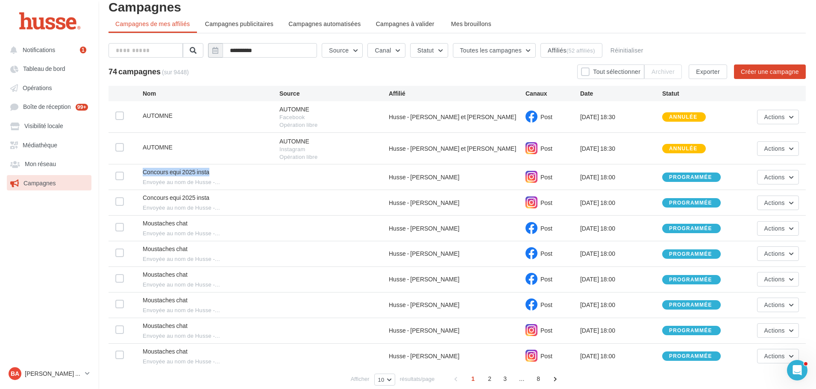
drag, startPoint x: 217, startPoint y: 171, endPoint x: 144, endPoint y: 170, distance: 72.7
click at [144, 170] on div "Concours equi 2025 insta Envoyée au nom de Husse -..." at bounding box center [211, 177] width 137 height 18
copy span "Concours equi 2025 insta"
click at [136, 50] on input "text" at bounding box center [146, 50] width 75 height 15
paste input "**********"
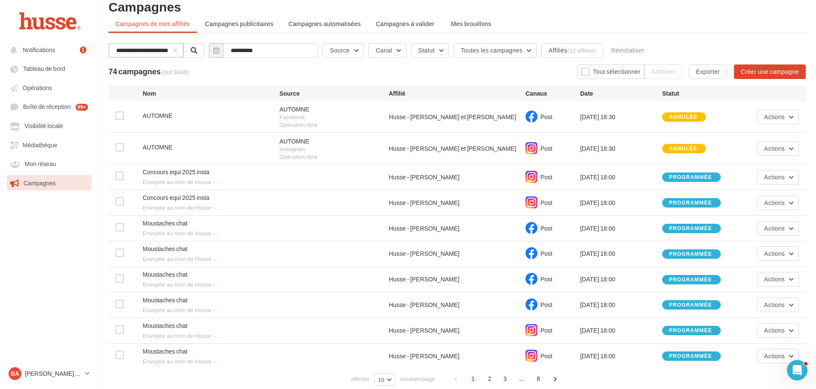
scroll to position [0, 1]
type input "**********"
click at [201, 52] on span at bounding box center [199, 50] width 7 height 7
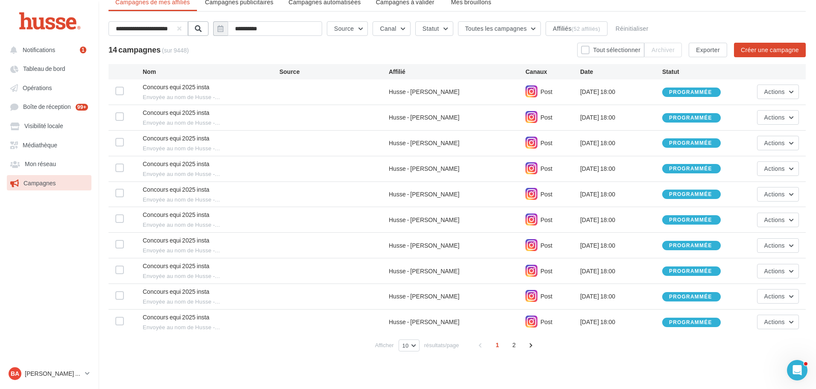
scroll to position [45, 0]
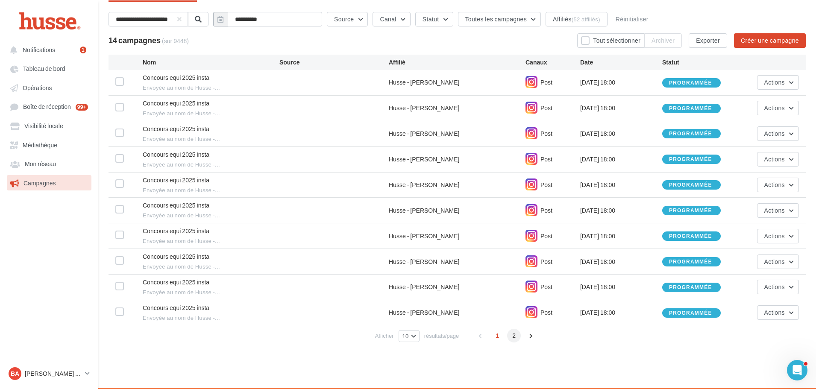
click at [511, 334] on span "2" at bounding box center [514, 336] width 14 height 14
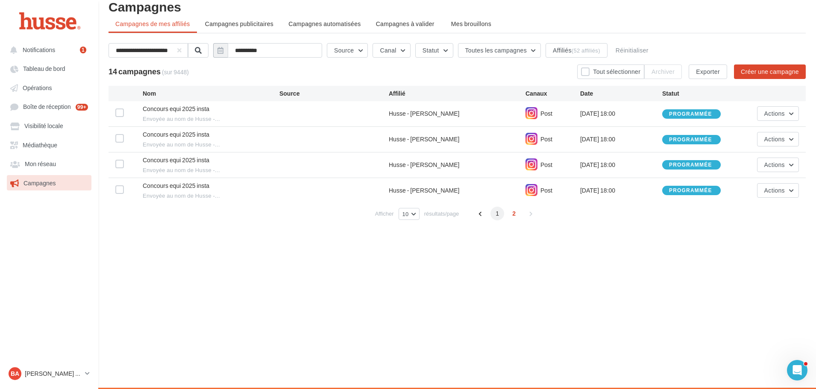
click at [497, 215] on span "1" at bounding box center [498, 214] width 14 height 14
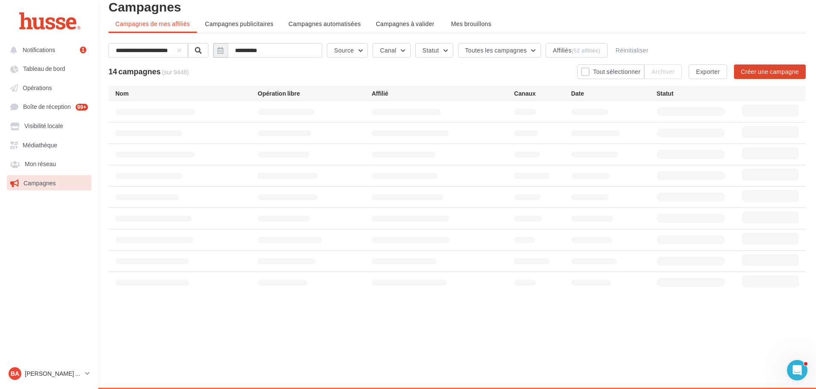
scroll to position [16, 0]
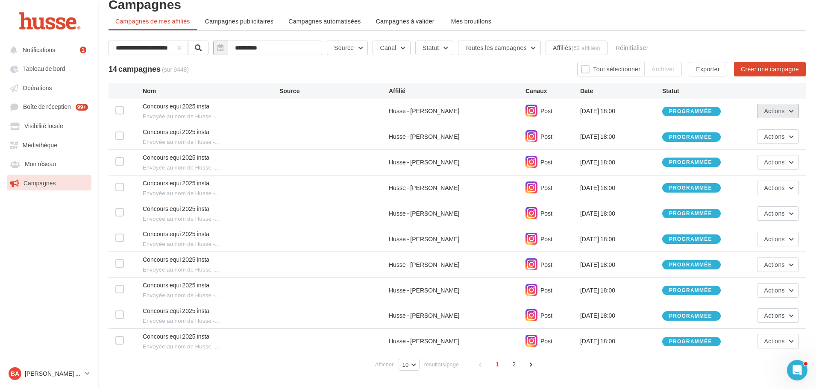
click at [791, 111] on button "Actions" at bounding box center [778, 111] width 42 height 15
click at [119, 109] on label at bounding box center [119, 110] width 9 height 9
click at [571, 67] on icon at bounding box center [571, 69] width 6 height 7
click at [571, 67] on div "14 campagnes (sur 9448) Tout sélectionner Archiver Exporter Créer une campagne" at bounding box center [458, 69] width 698 height 15
click at [591, 68] on button "Tout sélectionner" at bounding box center [610, 69] width 67 height 15
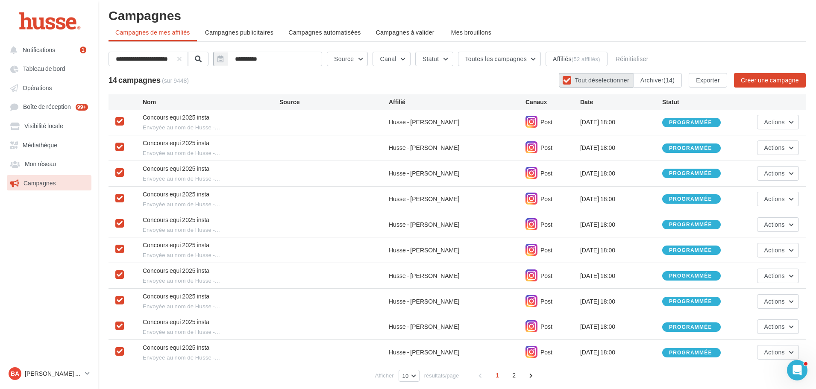
scroll to position [0, 0]
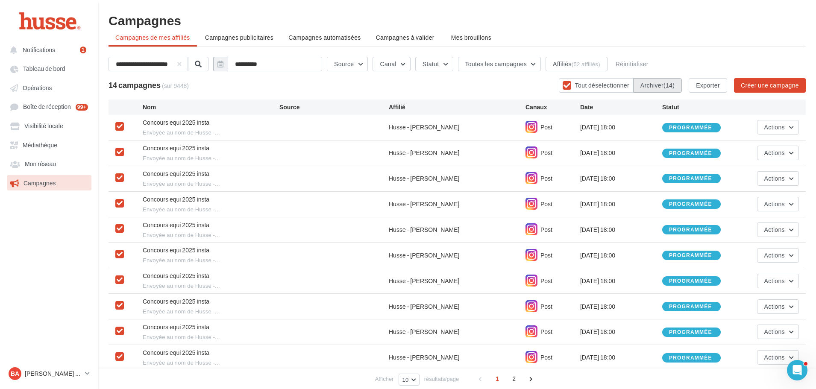
click at [664, 86] on span "(14)" at bounding box center [669, 85] width 11 height 7
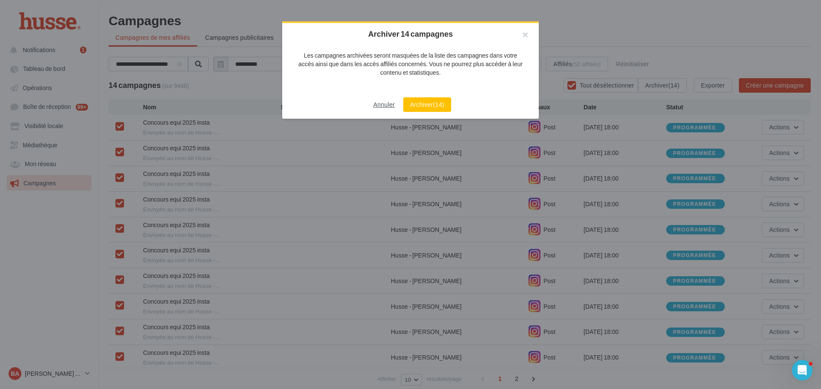
click at [384, 105] on button "Annuler" at bounding box center [384, 105] width 29 height 10
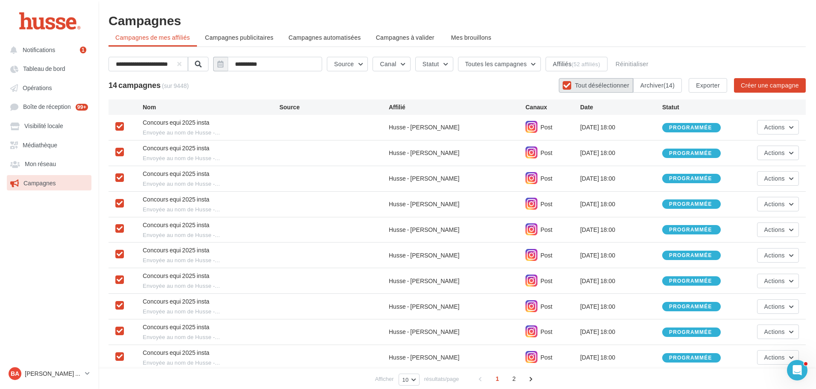
click at [595, 84] on button "Tout désélectionner" at bounding box center [596, 85] width 74 height 15
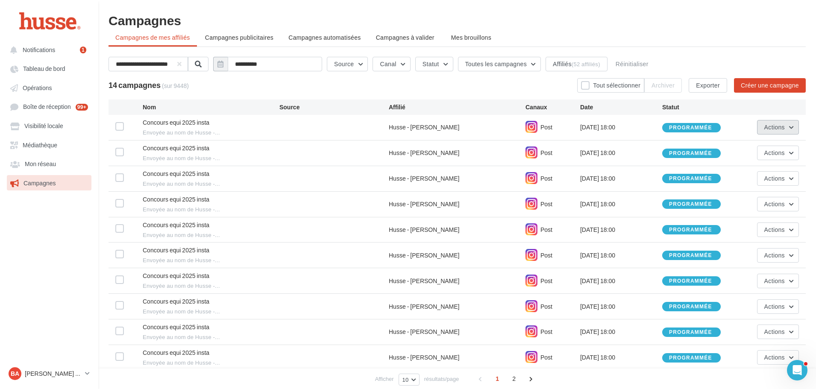
click at [790, 128] on button "Actions" at bounding box center [778, 127] width 42 height 15
click at [116, 124] on label at bounding box center [119, 126] width 9 height 9
click at [786, 124] on button "Actions" at bounding box center [778, 127] width 42 height 15
click at [741, 170] on button "Annuler" at bounding box center [756, 170] width 85 height 22
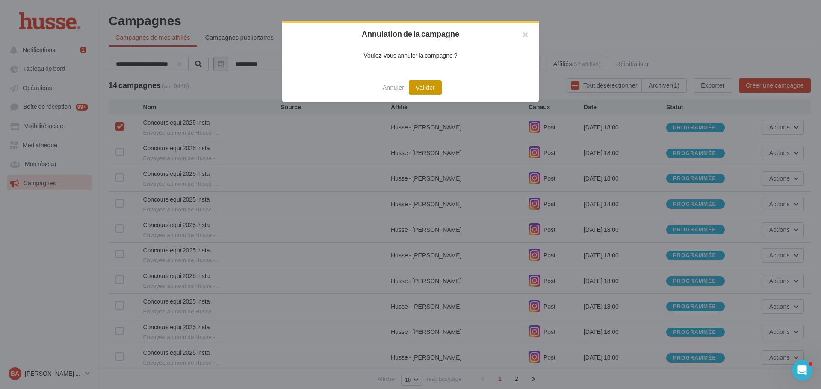
click at [428, 86] on button "Valider" at bounding box center [425, 87] width 33 height 15
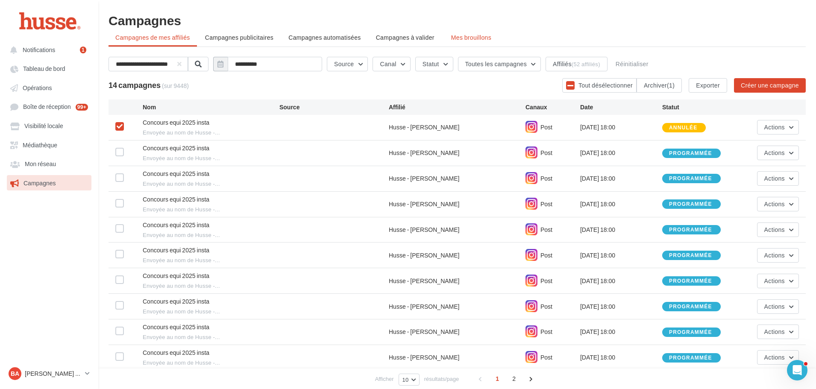
click at [473, 39] on span "Mes brouillons" at bounding box center [471, 37] width 40 height 7
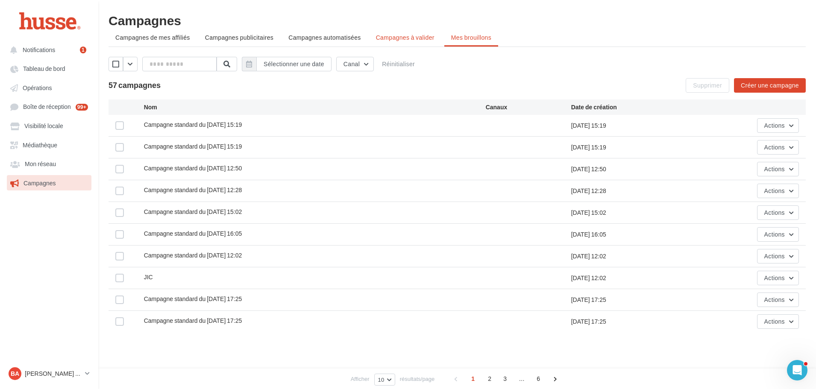
click at [398, 39] on span "Campagnes à valider" at bounding box center [405, 37] width 59 height 9
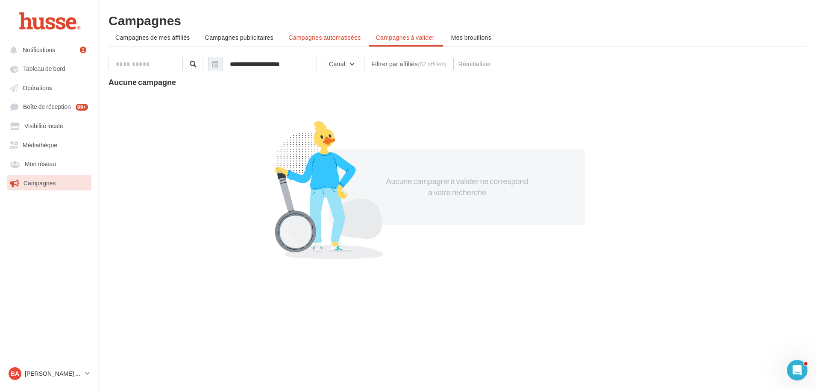
click at [319, 39] on span "Campagnes automatisées" at bounding box center [324, 37] width 72 height 7
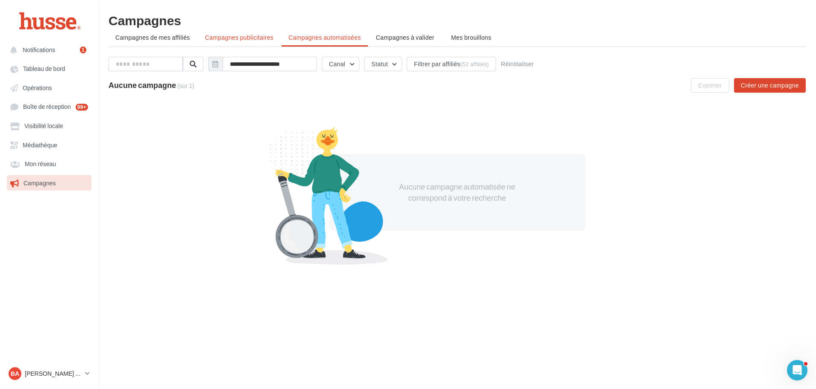
click at [252, 40] on span "Campagnes publicitaires" at bounding box center [239, 37] width 68 height 7
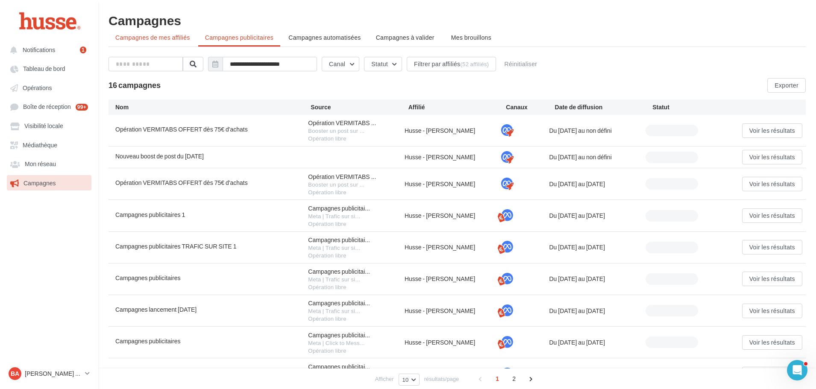
click at [154, 38] on span "Campagnes de mes affiliés" at bounding box center [152, 37] width 75 height 7
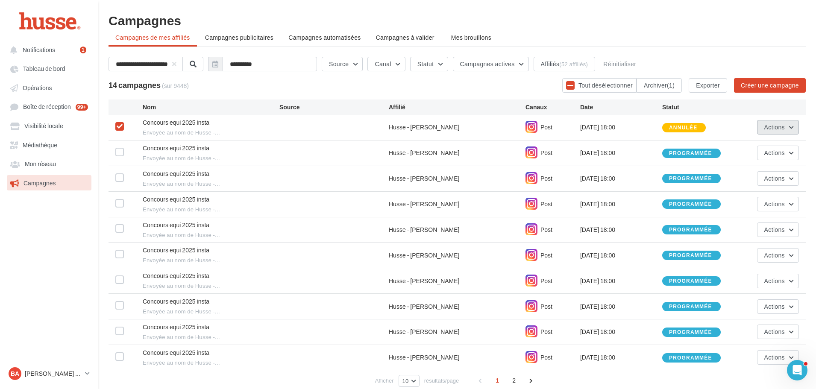
click at [798, 130] on button "Actions" at bounding box center [778, 127] width 42 height 15
click at [119, 128] on icon at bounding box center [120, 127] width 6 height 6
click at [119, 128] on label at bounding box center [119, 126] width 9 height 9
click at [122, 154] on label at bounding box center [119, 152] width 9 height 9
click at [123, 171] on div "Concours equi 2025 insta Envoyée au nom de Husse -... Husse - Gilles Bertheaux …" at bounding box center [458, 178] width 698 height 25
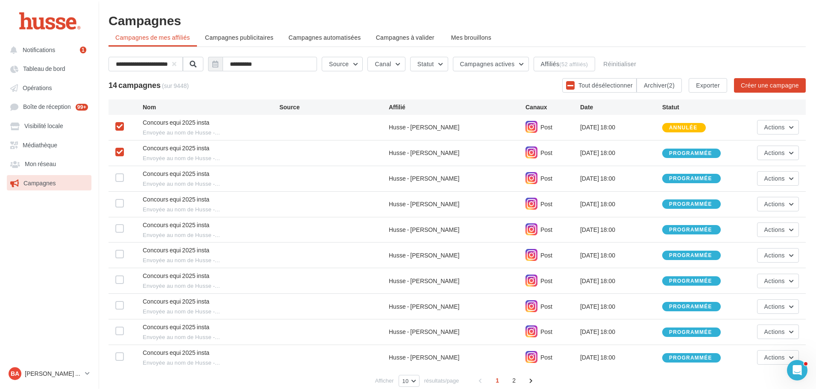
click at [121, 183] on div at bounding box center [119, 179] width 9 height 11
click at [123, 204] on label at bounding box center [119, 203] width 9 height 9
click at [119, 176] on label at bounding box center [119, 178] width 9 height 9
click at [607, 90] on button "Tout désélectionner" at bounding box center [599, 85] width 74 height 15
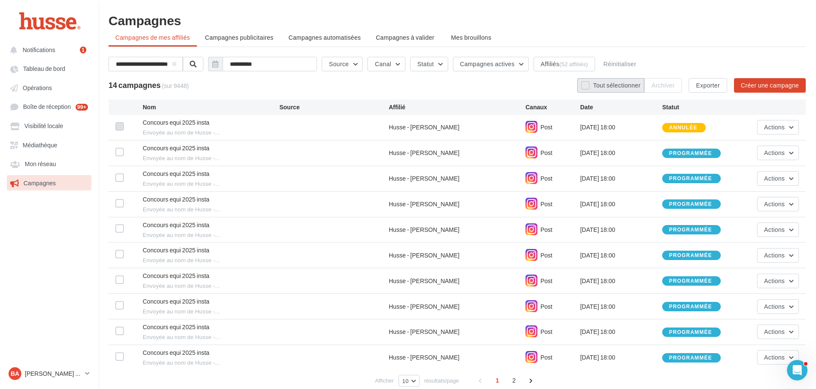
click at [607, 90] on button "Tout sélectionner" at bounding box center [610, 85] width 67 height 15
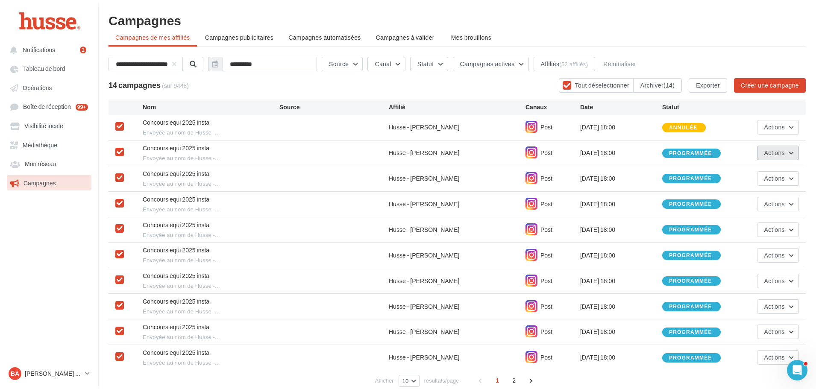
click at [787, 151] on button "Actions" at bounding box center [778, 153] width 42 height 15
click at [762, 195] on button "Annuler" at bounding box center [756, 195] width 85 height 22
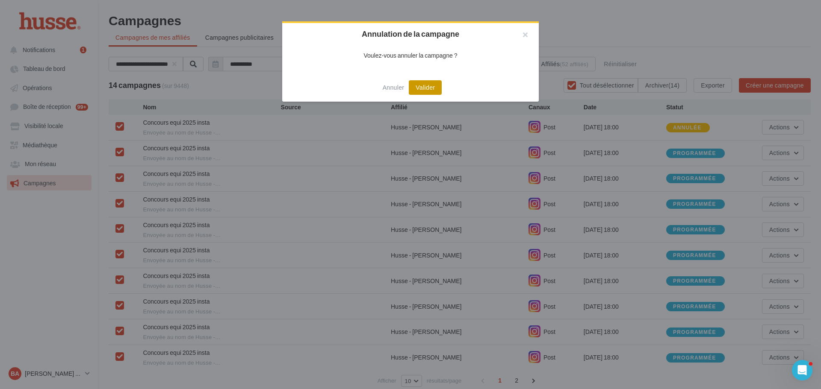
click at [427, 86] on button "Valider" at bounding box center [425, 87] width 33 height 15
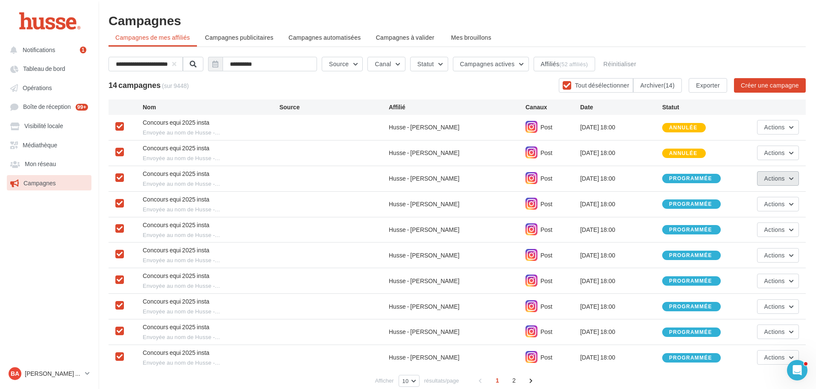
click at [790, 179] on button "Actions" at bounding box center [778, 178] width 42 height 15
click at [761, 217] on button "Annuler" at bounding box center [756, 221] width 85 height 22
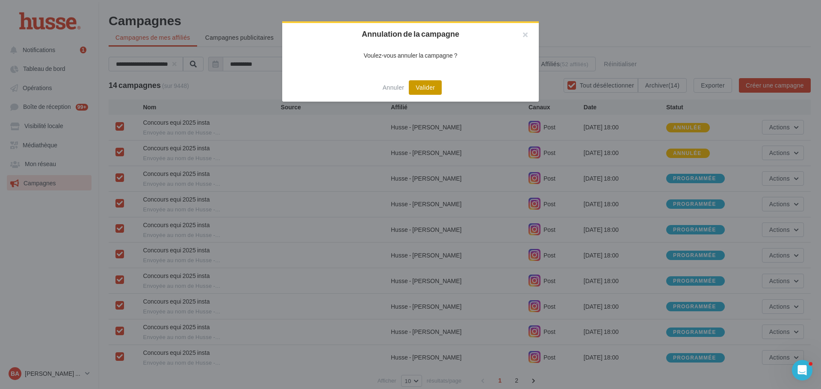
click at [436, 88] on button "Valider" at bounding box center [425, 87] width 33 height 15
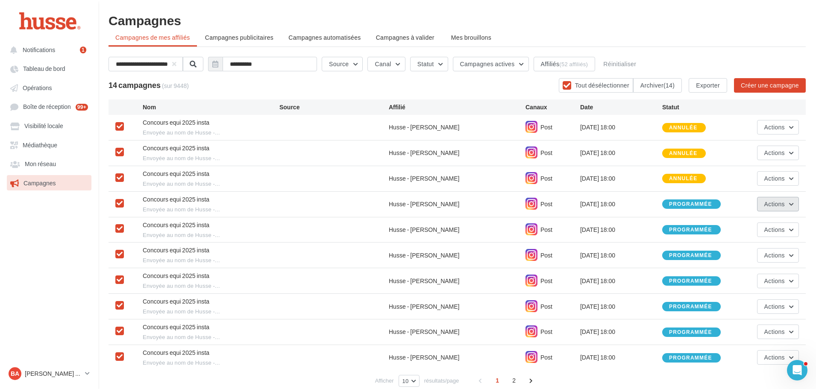
click at [790, 207] on button "Actions" at bounding box center [778, 204] width 42 height 15
click at [764, 251] on button "Annuler" at bounding box center [756, 246] width 85 height 22
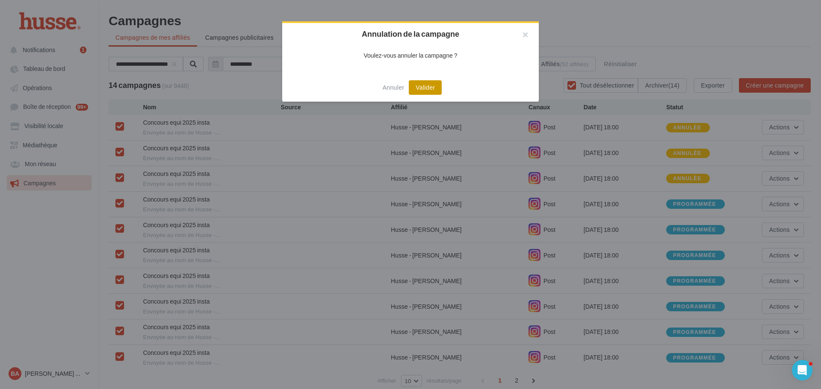
click at [427, 87] on button "Valider" at bounding box center [425, 87] width 33 height 15
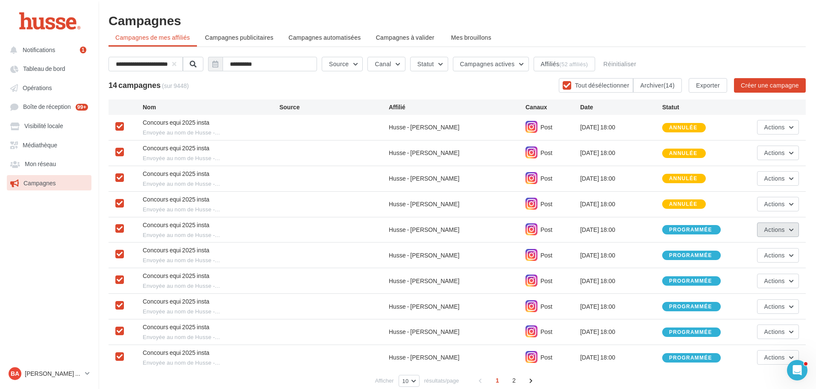
click at [785, 231] on span "Actions" at bounding box center [775, 229] width 21 height 7
click at [758, 272] on button "Annuler" at bounding box center [756, 272] width 85 height 22
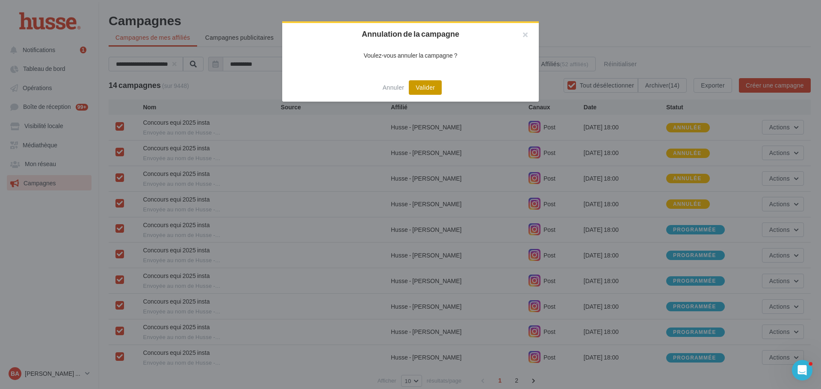
click at [433, 88] on button "Valider" at bounding box center [425, 87] width 33 height 15
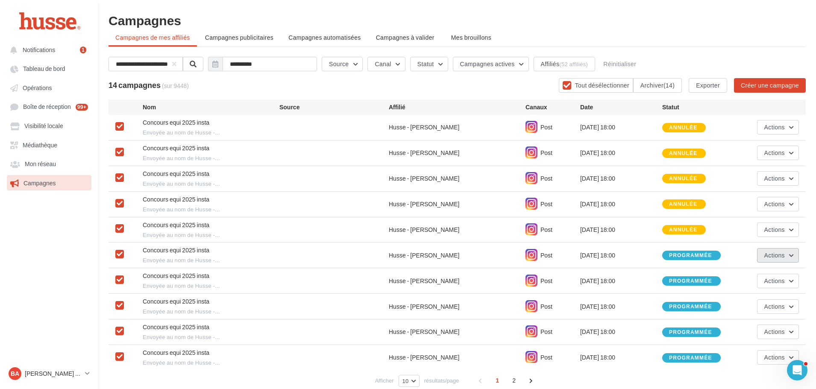
click at [776, 258] on span "Actions" at bounding box center [775, 255] width 21 height 7
click at [752, 303] on button "Annuler" at bounding box center [756, 298] width 85 height 22
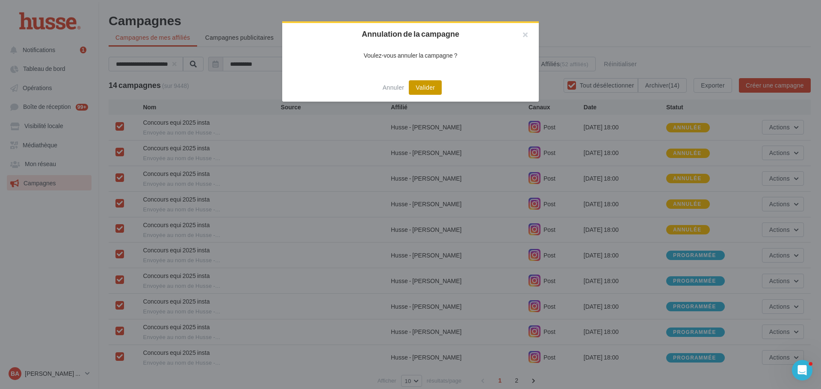
click at [421, 87] on button "Valider" at bounding box center [425, 87] width 33 height 15
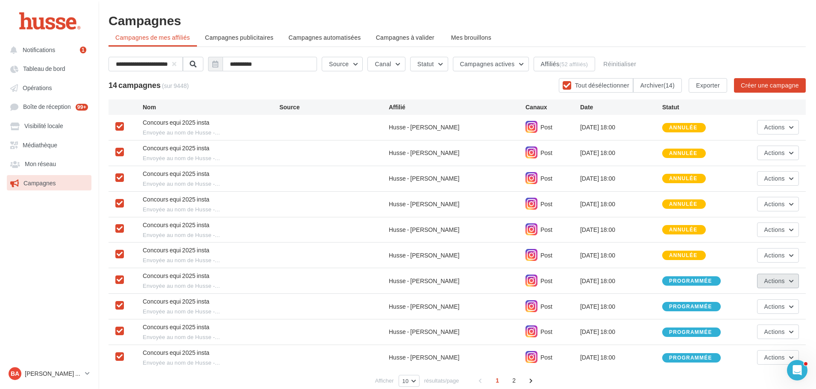
click at [763, 279] on button "Actions" at bounding box center [778, 281] width 42 height 15
click at [741, 330] on button "Annuler" at bounding box center [756, 323] width 85 height 22
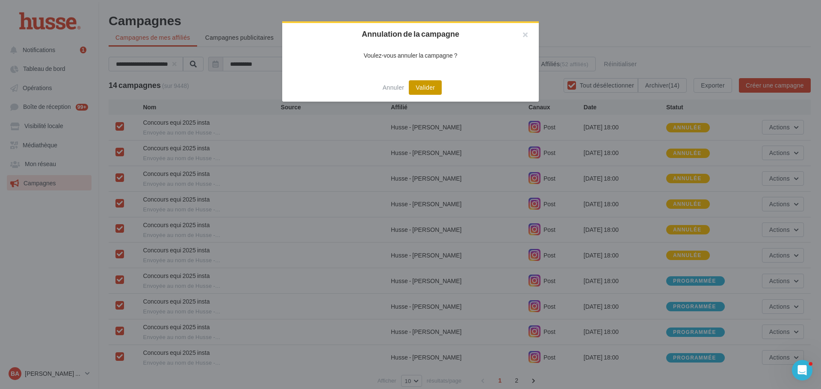
click at [428, 89] on button "Valider" at bounding box center [425, 87] width 33 height 15
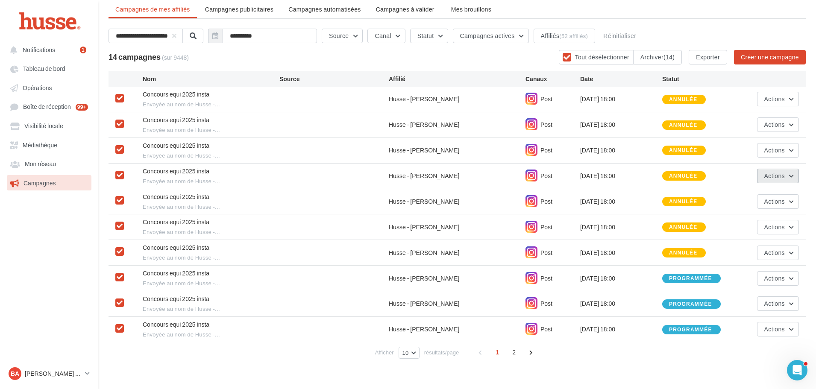
scroll to position [43, 0]
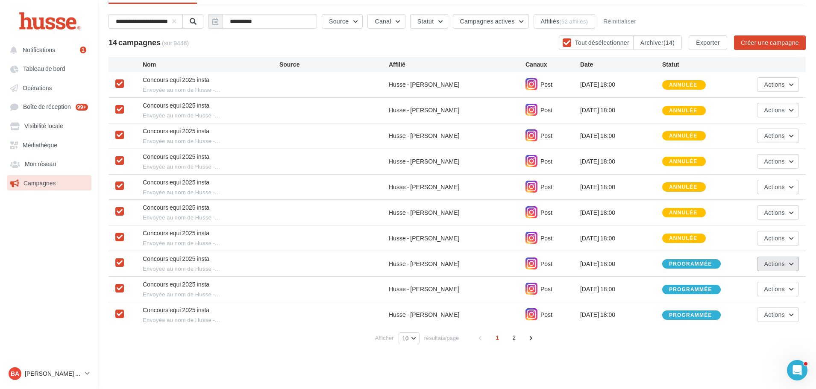
click at [787, 265] on button "Actions" at bounding box center [778, 264] width 42 height 15
click at [754, 305] on button "Annuler" at bounding box center [756, 306] width 85 height 22
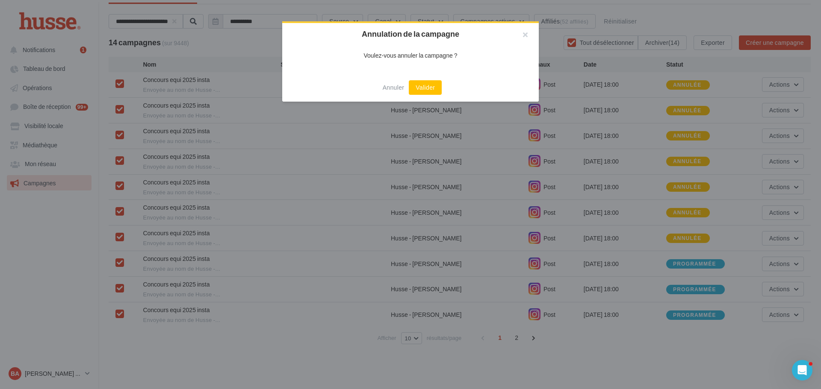
drag, startPoint x: 417, startPoint y: 86, endPoint x: 453, endPoint y: 101, distance: 39.3
click at [421, 84] on button "Valider" at bounding box center [425, 87] width 33 height 15
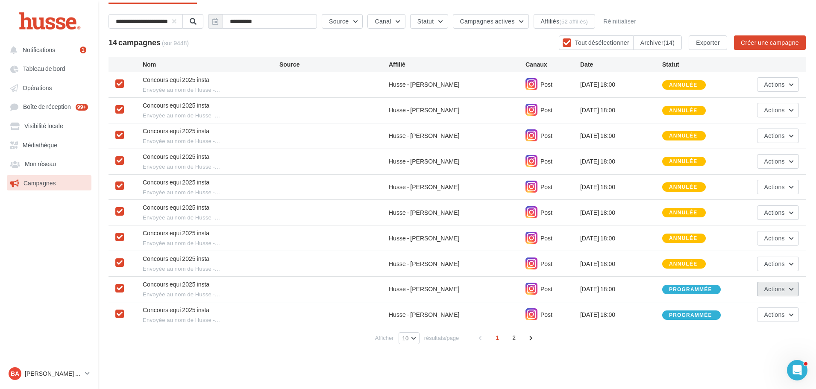
click at [779, 285] on button "Actions" at bounding box center [778, 289] width 42 height 15
click at [761, 339] on button "Annuler" at bounding box center [756, 332] width 85 height 22
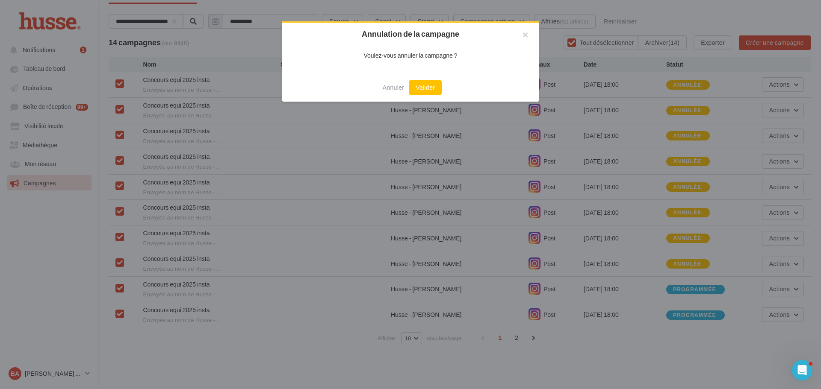
drag, startPoint x: 429, startPoint y: 87, endPoint x: 565, endPoint y: 214, distance: 185.7
click at [432, 87] on button "Valider" at bounding box center [425, 87] width 33 height 15
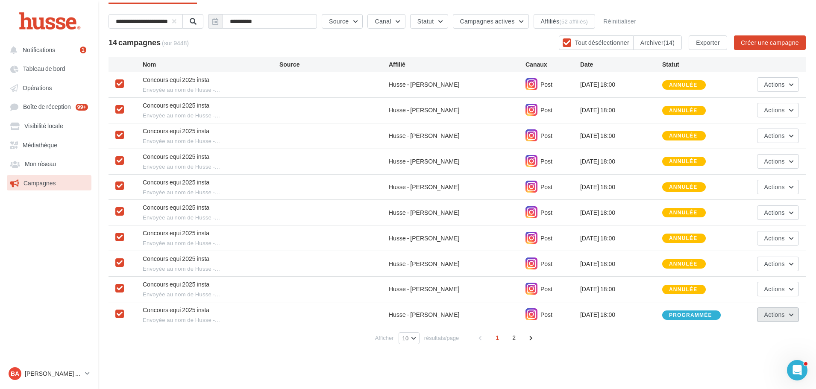
click at [778, 319] on button "Actions" at bounding box center [778, 315] width 42 height 15
click at [753, 362] on button "Annuler" at bounding box center [756, 357] width 85 height 22
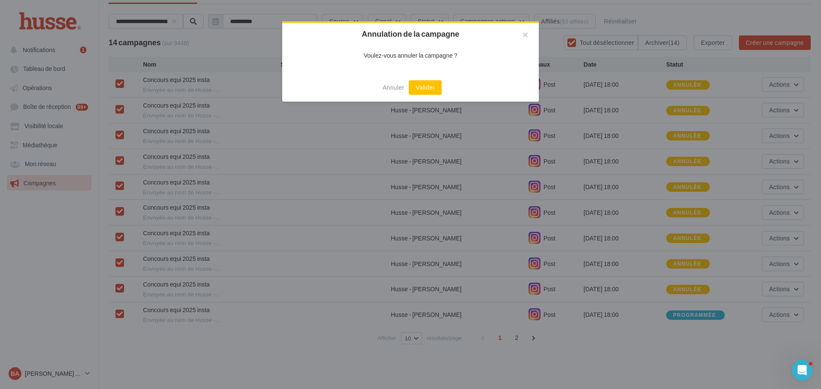
click at [433, 85] on button "Valider" at bounding box center [425, 87] width 33 height 15
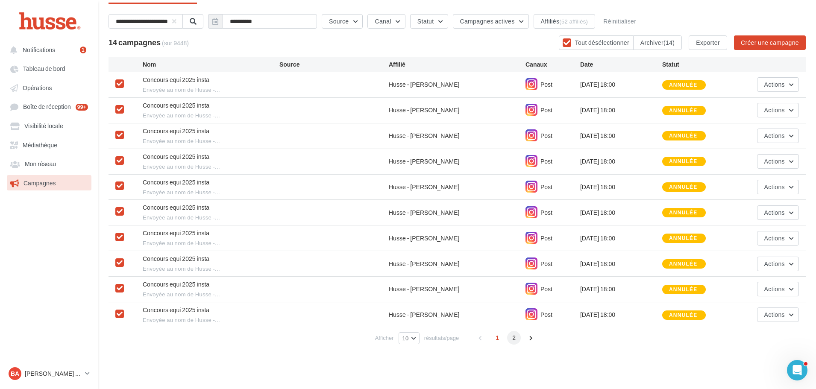
click at [510, 336] on span "2" at bounding box center [514, 338] width 14 height 14
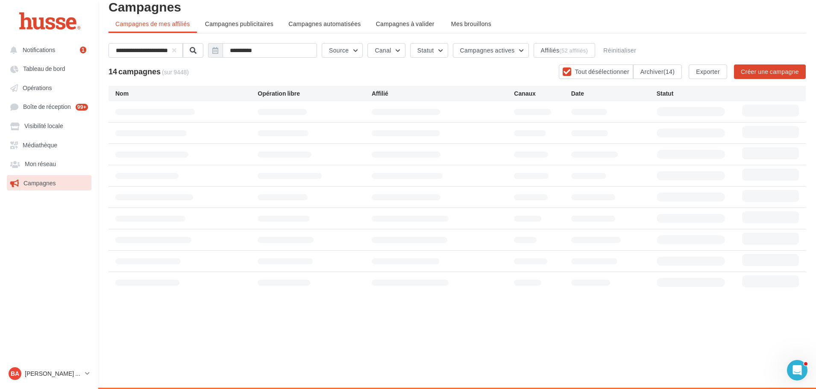
scroll to position [14, 0]
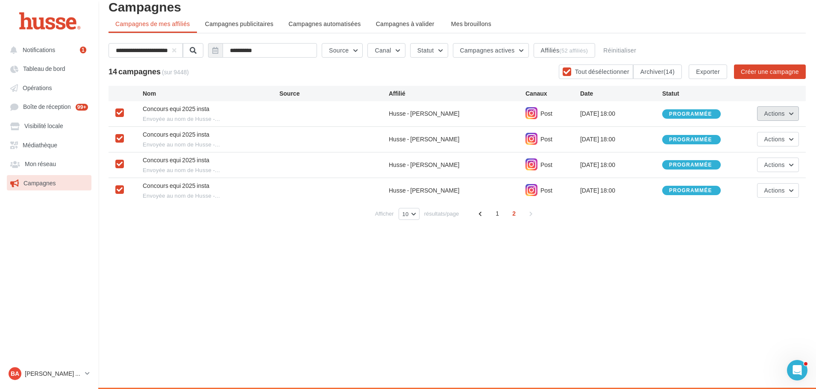
click at [778, 111] on span "Actions" at bounding box center [775, 113] width 21 height 7
click at [762, 156] on button "Annuler" at bounding box center [756, 156] width 85 height 22
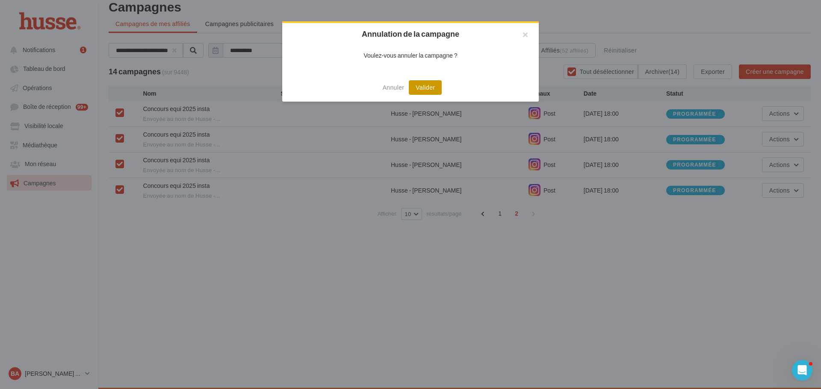
click at [425, 86] on button "Valider" at bounding box center [425, 87] width 33 height 15
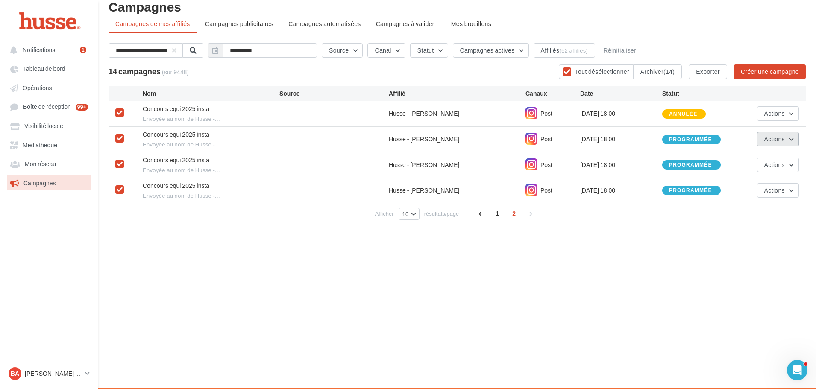
click at [774, 142] on span "Actions" at bounding box center [775, 138] width 21 height 7
click at [756, 174] on button "Annuler" at bounding box center [756, 182] width 85 height 22
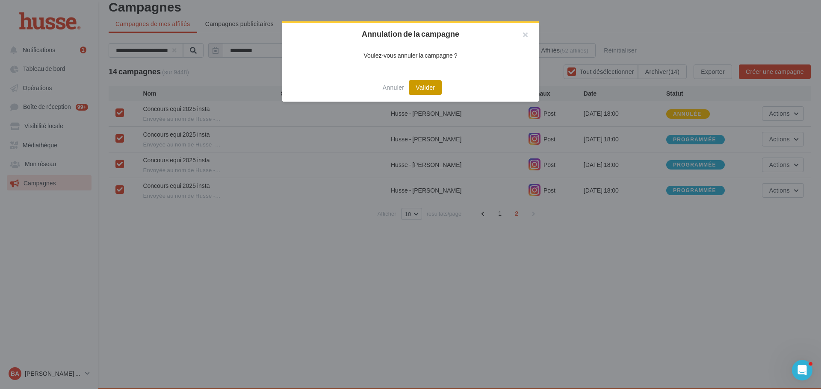
click at [438, 92] on button "Valider" at bounding box center [425, 87] width 33 height 15
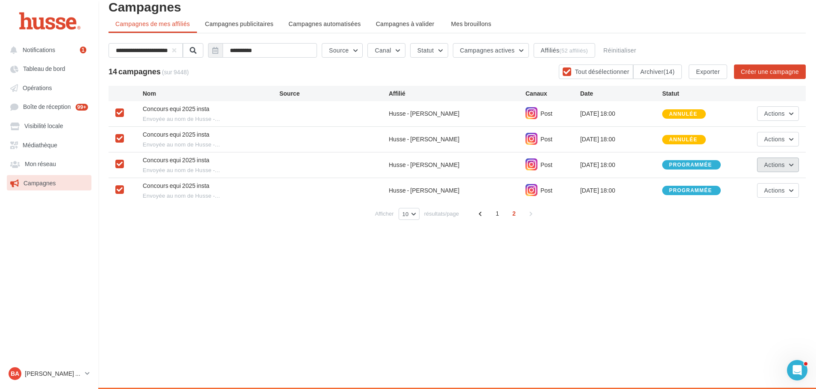
click at [789, 171] on button "Actions" at bounding box center [778, 165] width 42 height 15
click at [754, 210] on button "Annuler" at bounding box center [756, 207] width 85 height 22
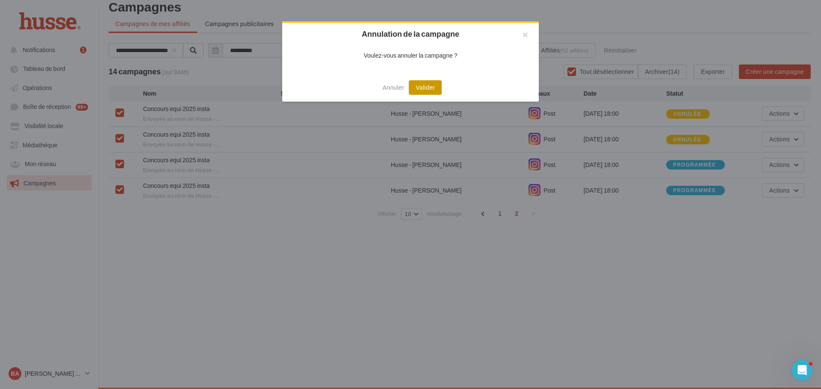
click at [415, 90] on button "Valider" at bounding box center [425, 87] width 33 height 15
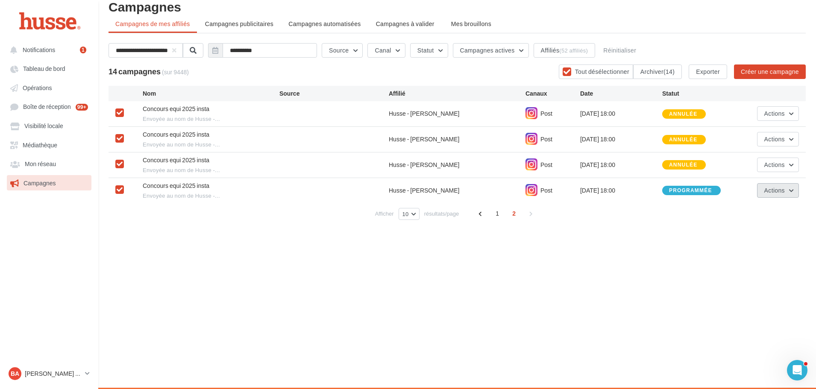
click at [779, 192] on span "Actions" at bounding box center [775, 190] width 21 height 7
click at [757, 230] on button "Annuler" at bounding box center [756, 233] width 85 height 22
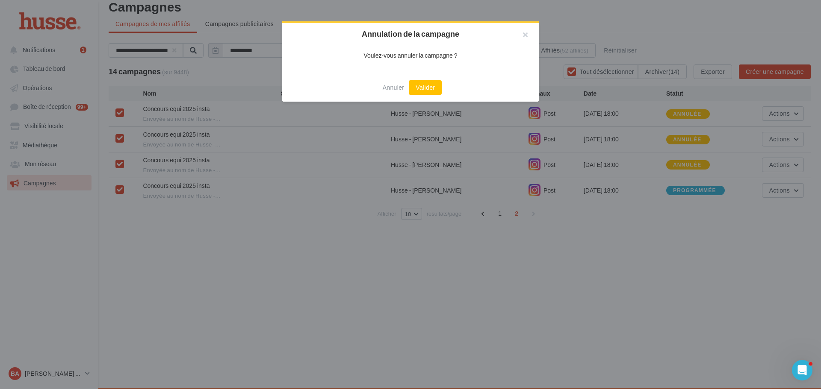
drag, startPoint x: 424, startPoint y: 91, endPoint x: 463, endPoint y: 115, distance: 46.2
click at [428, 91] on button "Valider" at bounding box center [425, 87] width 33 height 15
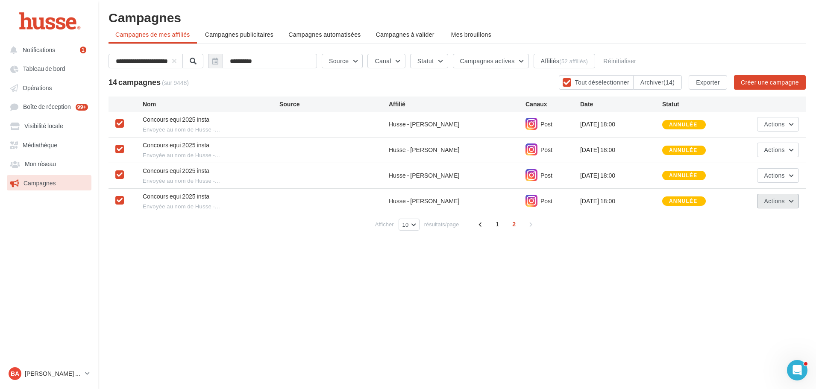
scroll to position [0, 0]
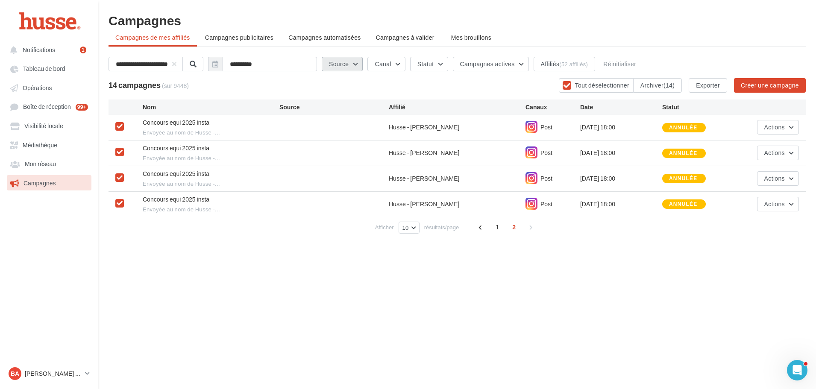
click at [359, 61] on button "Source" at bounding box center [342, 64] width 41 height 15
click at [396, 67] on button "Canal" at bounding box center [387, 64] width 38 height 15
drag, startPoint x: 491, startPoint y: 284, endPoint x: 492, endPoint y: 280, distance: 4.6
click at [492, 283] on div "Notifications 1 Tableau de bord Opérations Boîte de réception" at bounding box center [408, 208] width 816 height 389
click at [306, 284] on div "Notifications 1 Tableau de bord Opérations Boîte de réception" at bounding box center [408, 208] width 816 height 389
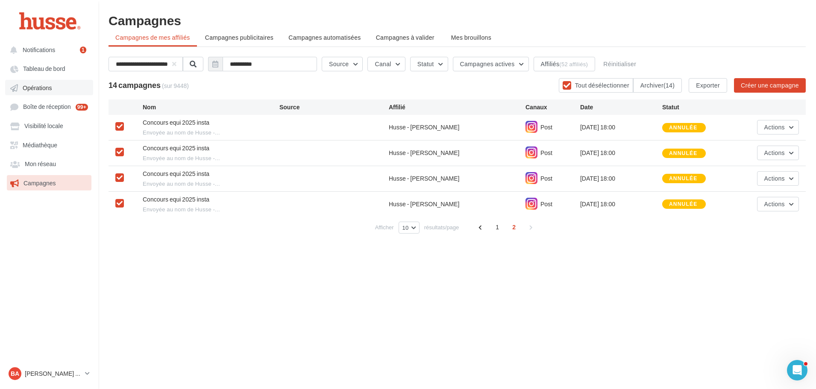
click at [43, 89] on span "Opérations" at bounding box center [37, 87] width 29 height 7
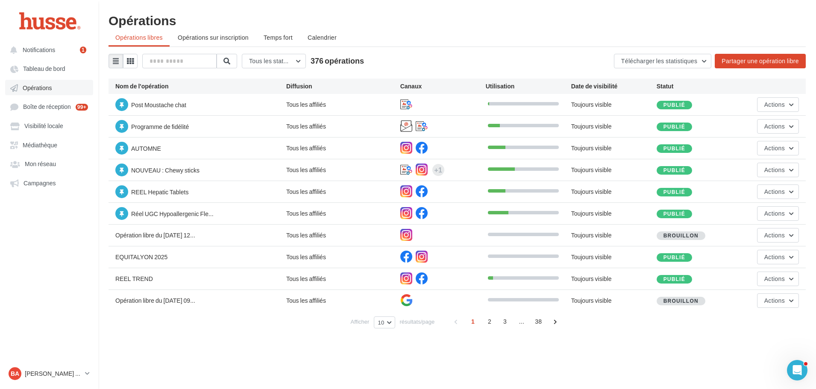
click at [38, 84] on span "Opérations" at bounding box center [37, 87] width 29 height 7
click at [44, 181] on span "Campagnes" at bounding box center [40, 183] width 32 height 7
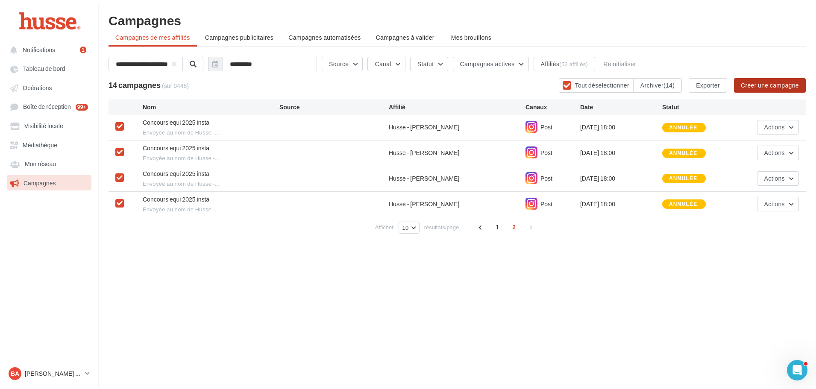
click at [776, 86] on button "Créer une campagne" at bounding box center [770, 85] width 72 height 15
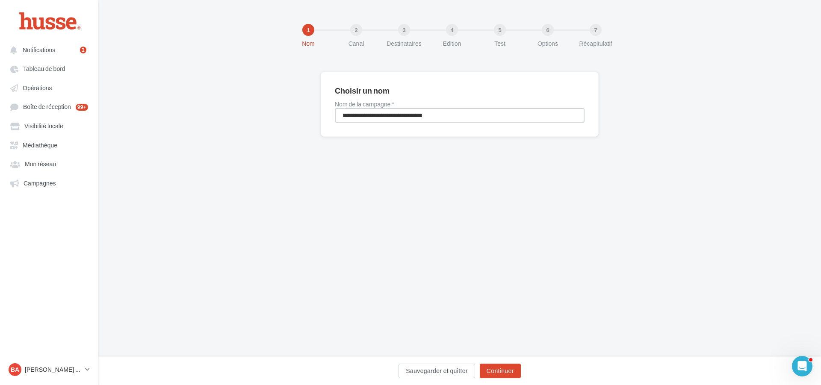
click at [358, 112] on input "**********" at bounding box center [460, 115] width 250 height 15
click at [424, 114] on input "**********" at bounding box center [460, 115] width 250 height 15
type input "**********"
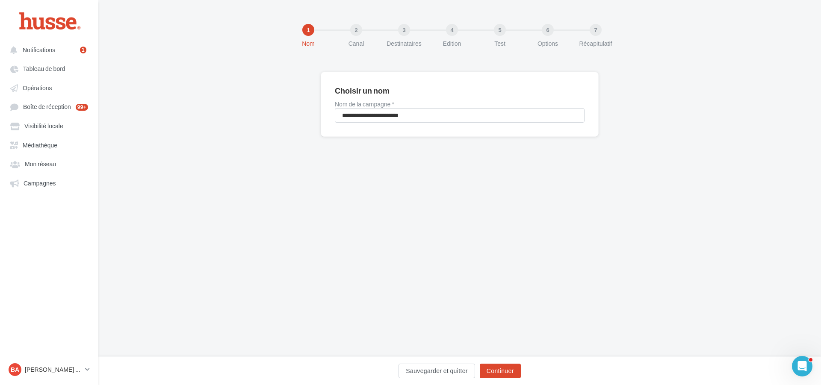
click at [590, 174] on div "**********" at bounding box center [459, 178] width 722 height 357
drag, startPoint x: 503, startPoint y: 371, endPoint x: 792, endPoint y: 173, distance: 350.0
click at [503, 371] on button "Continuer" at bounding box center [500, 371] width 41 height 15
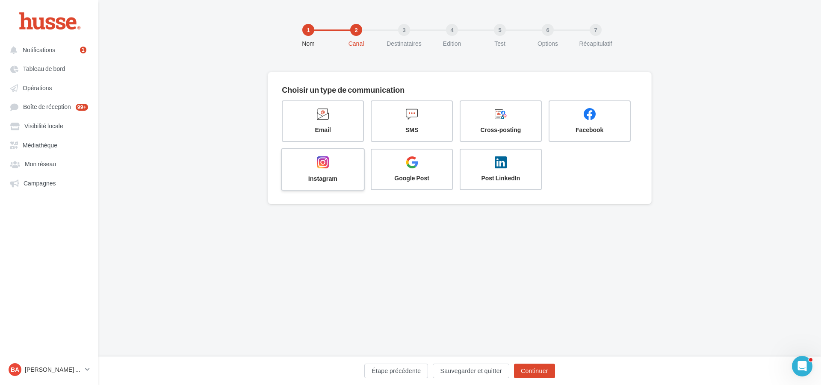
click at [333, 160] on span at bounding box center [323, 163] width 68 height 15
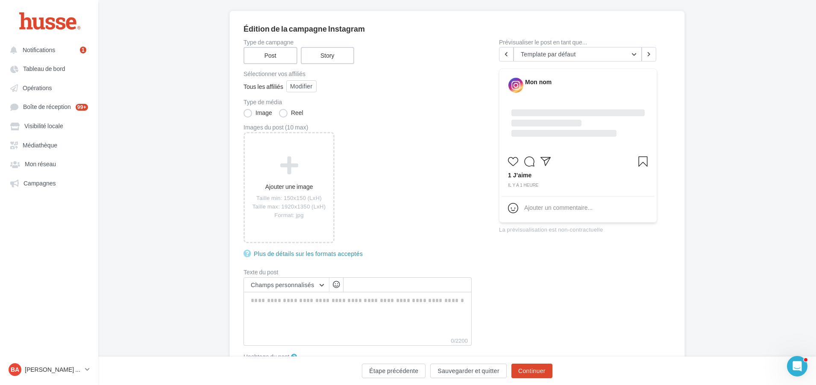
scroll to position [127, 0]
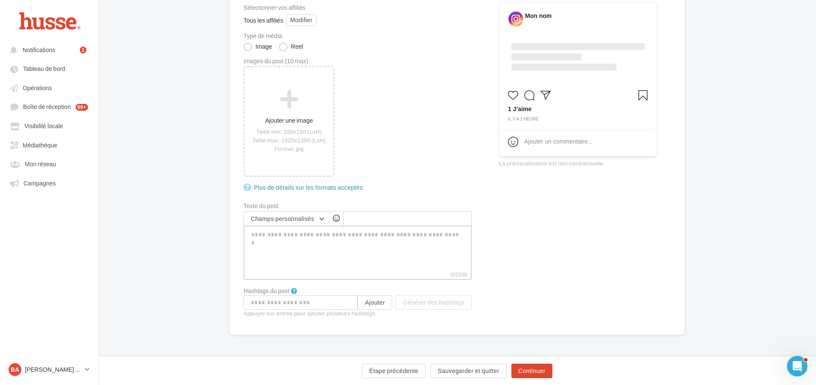
click at [289, 238] on textarea "0/2200" at bounding box center [358, 248] width 228 height 44
paste textarea "******"
type textarea "******"
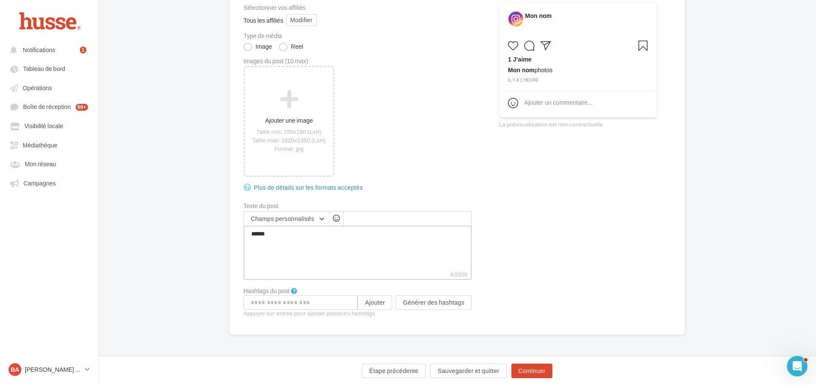
type textarea "******"
drag, startPoint x: 295, startPoint y: 240, endPoint x: 206, endPoint y: 233, distance: 89.6
click at [206, 233] on div "Édition de la campagne Instagram Type de campagne Post Story Sélectionner vos a…" at bounding box center [457, 153] width 718 height 418
paste textarea "**********"
type textarea "**********"
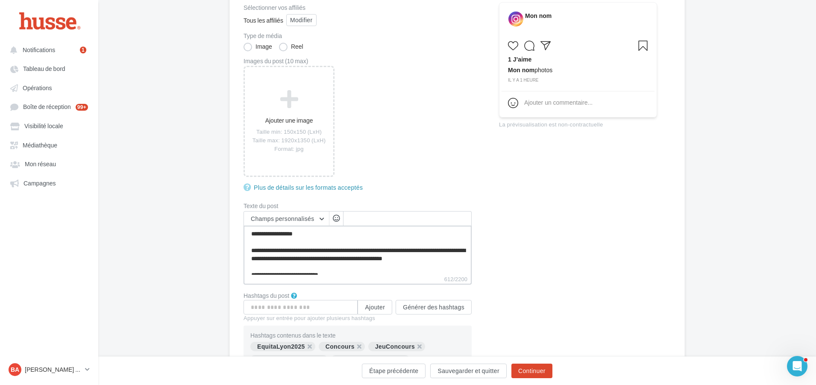
scroll to position [111, 0]
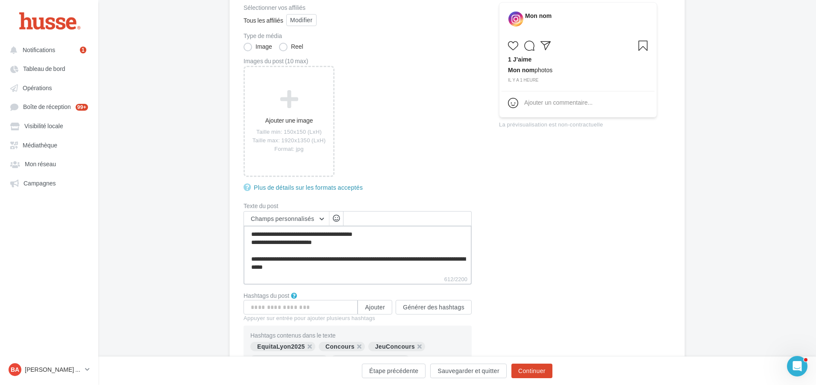
type textarea "**********"
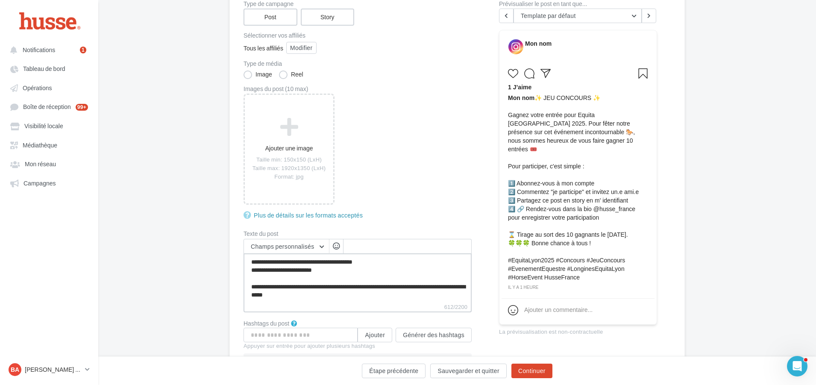
scroll to position [85, 0]
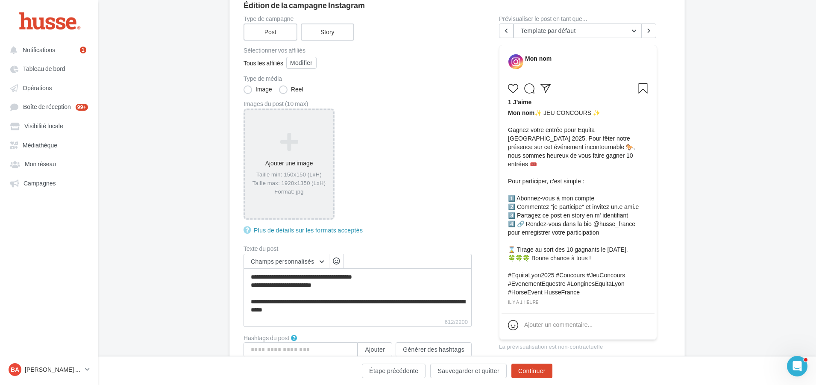
click at [280, 147] on icon at bounding box center [289, 142] width 82 height 21
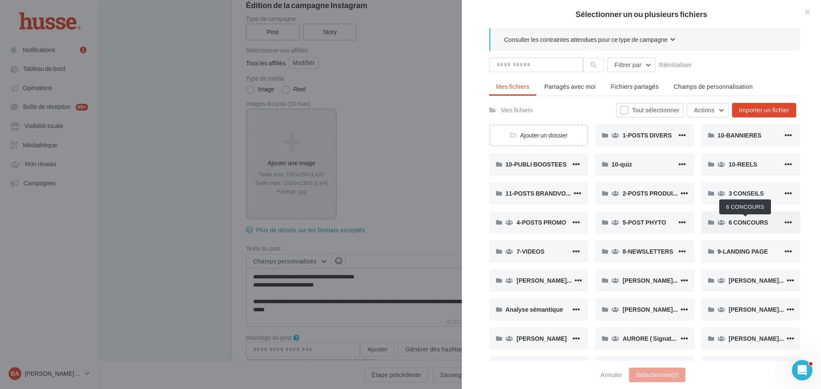
click at [754, 221] on span "6 CONCOURS" at bounding box center [747, 222] width 39 height 7
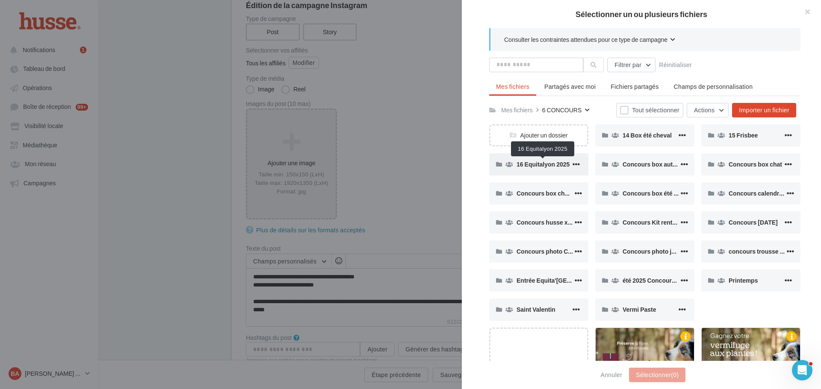
click at [540, 166] on span "16 Equitalyon 2025" at bounding box center [542, 164] width 53 height 7
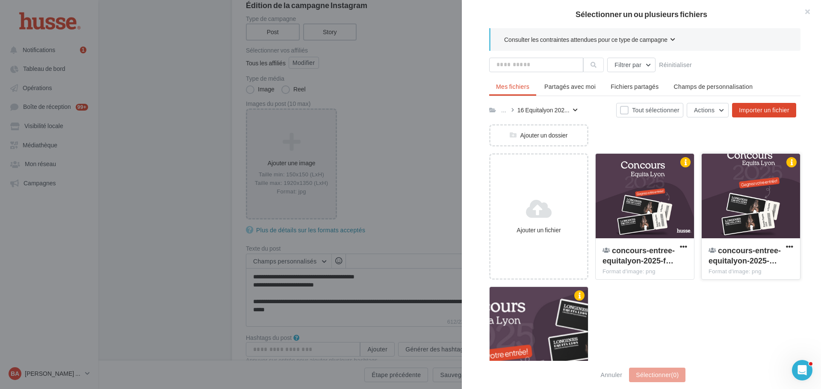
click at [771, 191] on div at bounding box center [750, 196] width 98 height 85
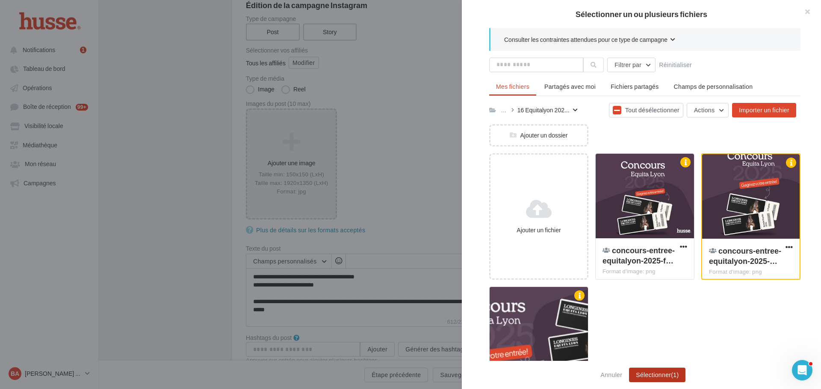
click at [662, 377] on button "Sélectionner (1)" at bounding box center [657, 375] width 56 height 15
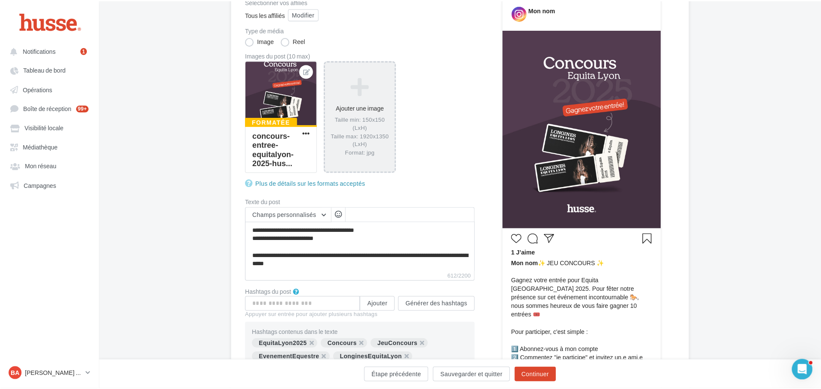
scroll to position [0, 0]
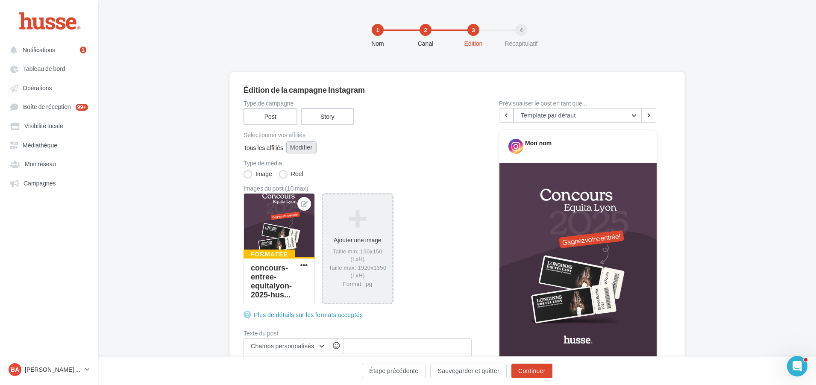
click at [303, 148] on button "Modifier" at bounding box center [301, 147] width 30 height 12
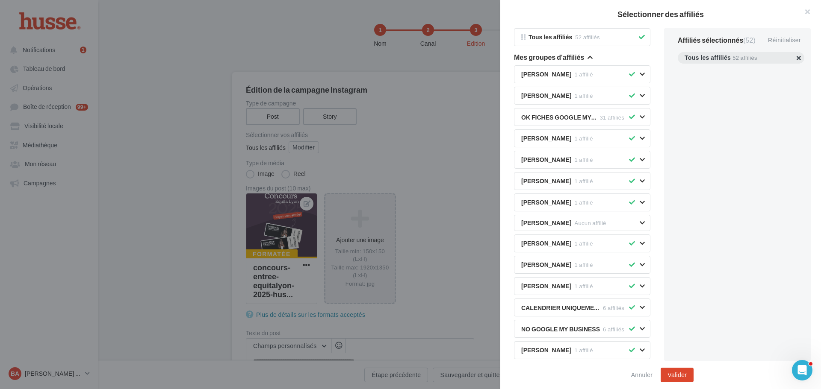
click at [684, 68] on button "button" at bounding box center [684, 68] width 0 height 0
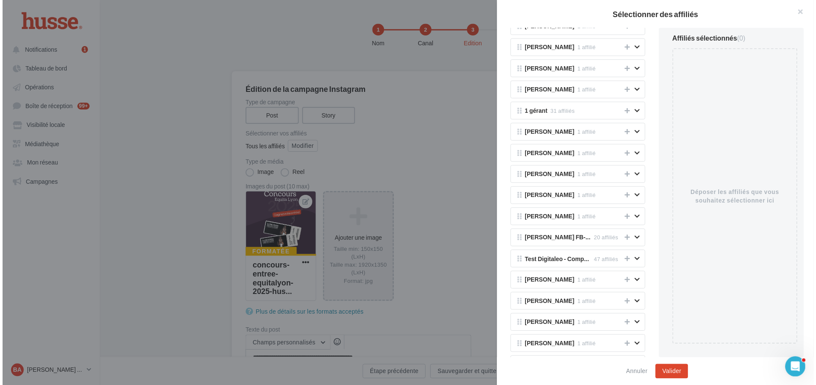
scroll to position [940, 0]
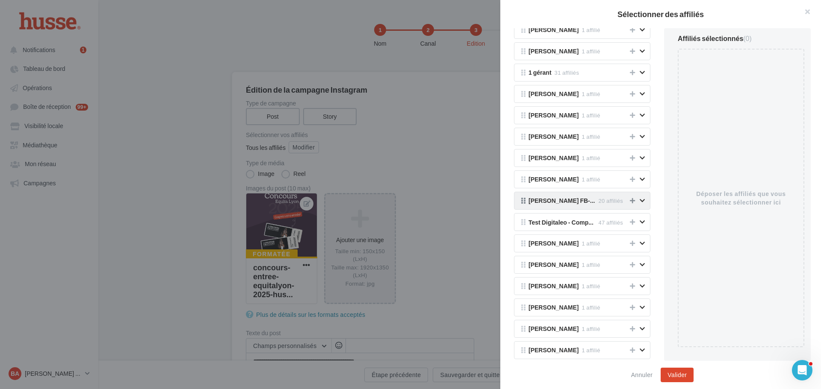
click at [630, 200] on icon at bounding box center [632, 201] width 5 height 6
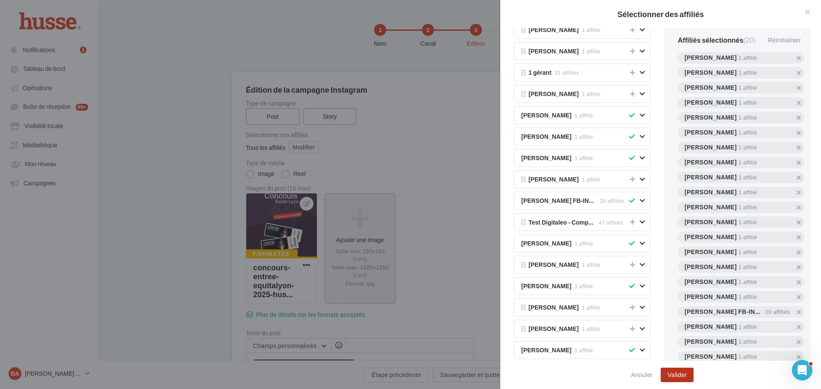
click at [674, 375] on button "Valider" at bounding box center [676, 375] width 33 height 15
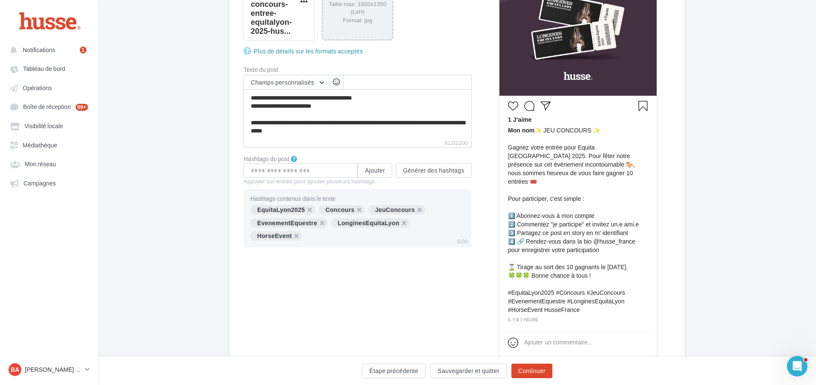
scroll to position [310, 0]
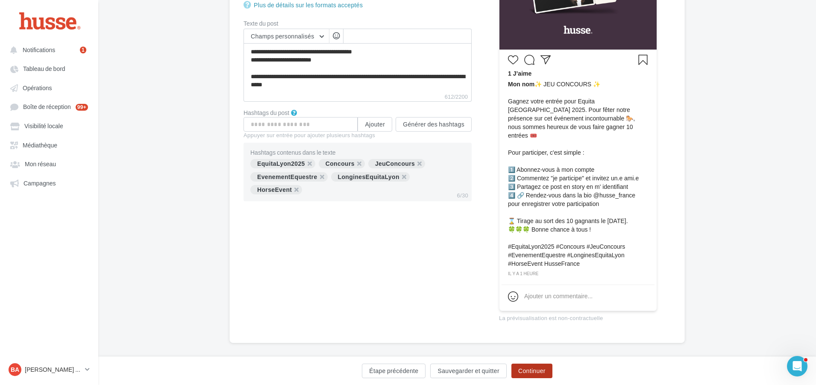
click at [533, 374] on button "Continuer" at bounding box center [532, 371] width 41 height 15
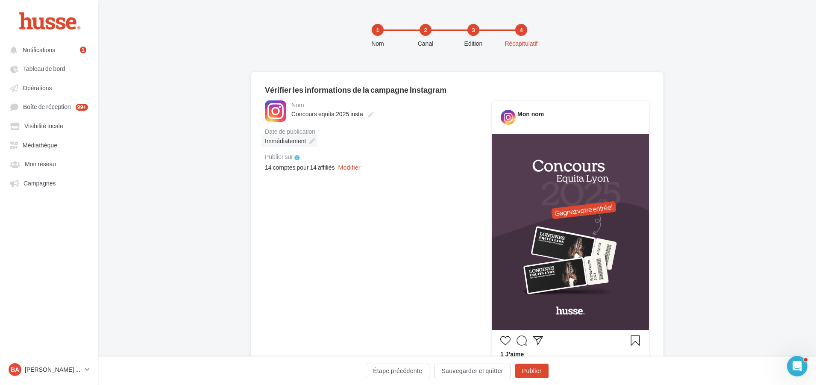
click at [312, 141] on icon at bounding box center [312, 141] width 6 height 6
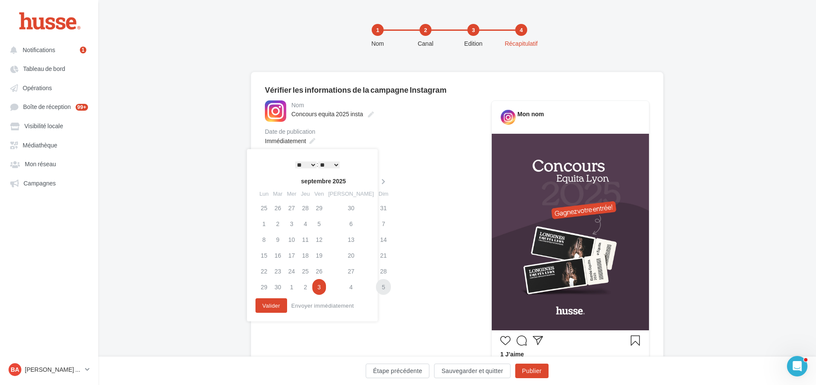
click at [376, 288] on td "5" at bounding box center [383, 287] width 15 height 16
click at [313, 163] on select "* * * * * * * * * * ** ** ** ** ** ** ** ** ** ** ** ** ** **" at bounding box center [305, 165] width 21 height 7
click at [269, 302] on button "Valider" at bounding box center [272, 305] width 32 height 15
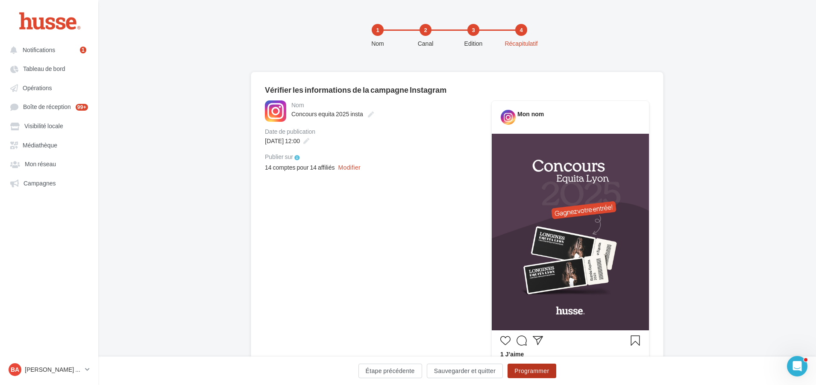
click at [533, 368] on button "Programmer" at bounding box center [532, 371] width 48 height 15
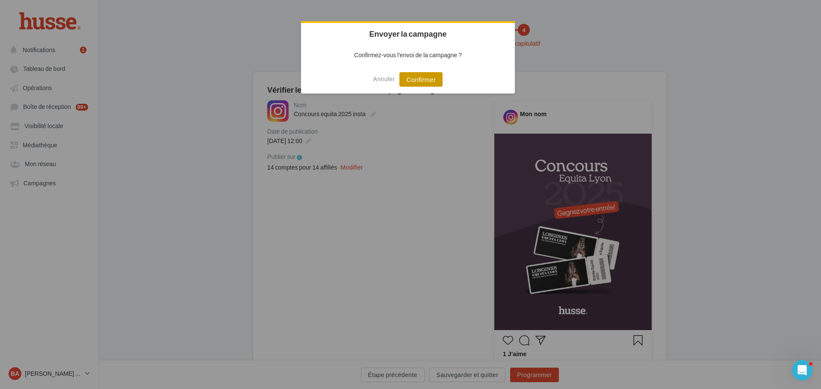
click at [424, 76] on button "Confirmer" at bounding box center [420, 79] width 43 height 15
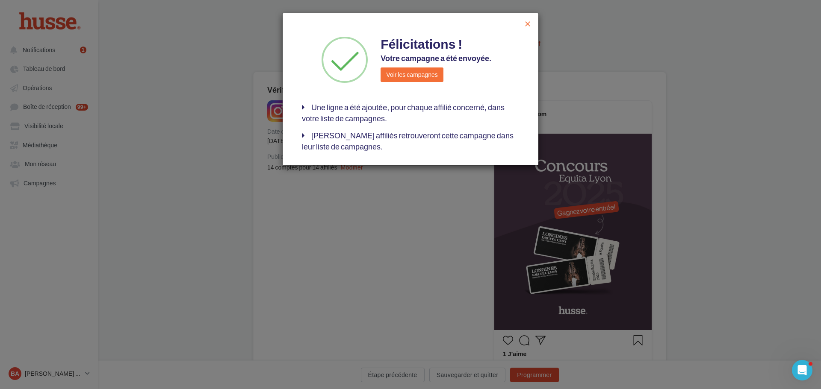
click at [530, 21] on span "close" at bounding box center [527, 24] width 9 height 9
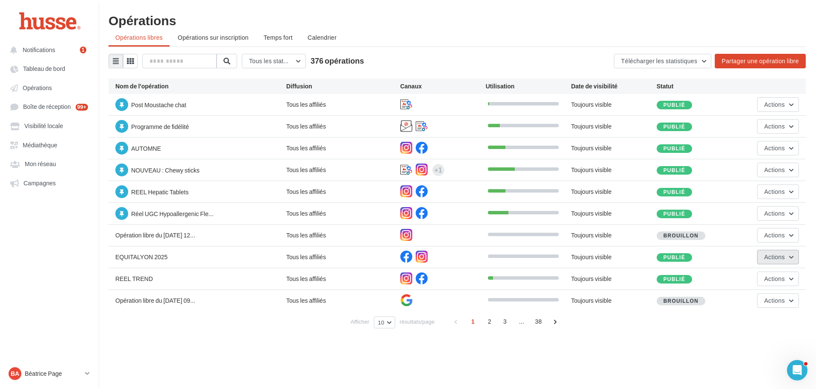
click at [784, 257] on span "Actions" at bounding box center [775, 256] width 21 height 7
click at [742, 277] on button "Editer" at bounding box center [756, 277] width 85 height 22
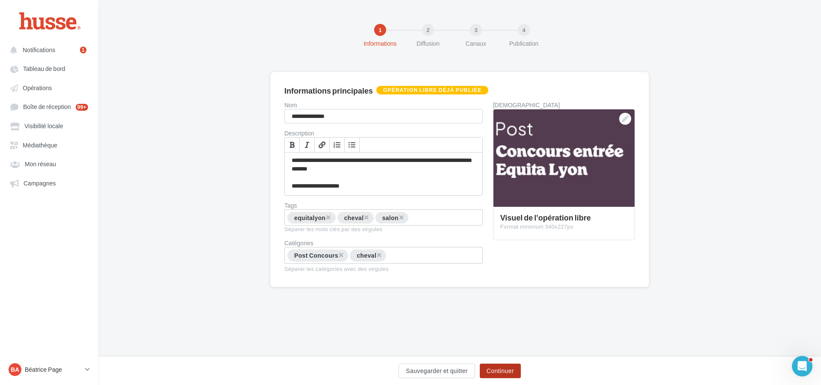
click at [504, 371] on button "Continuer" at bounding box center [500, 371] width 41 height 15
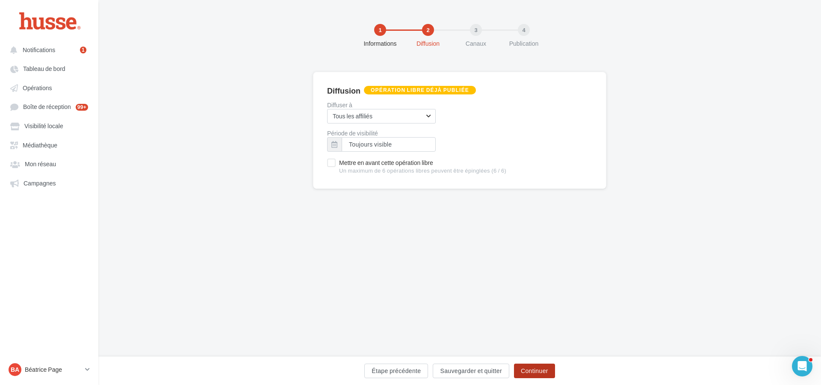
drag, startPoint x: 533, startPoint y: 371, endPoint x: 550, endPoint y: 353, distance: 24.5
click at [533, 371] on button "Continuer" at bounding box center [534, 371] width 41 height 15
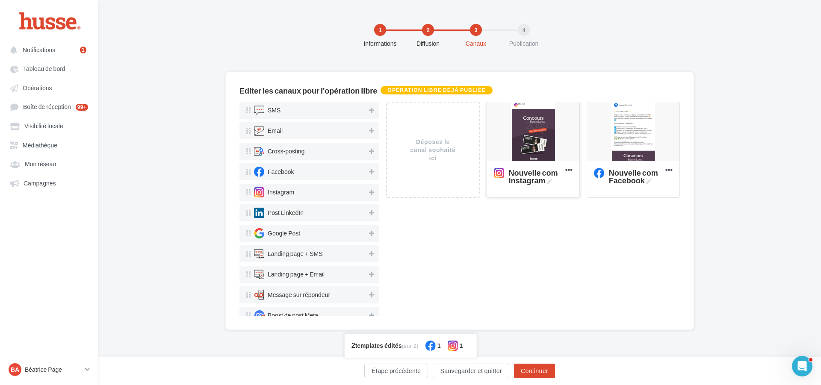
click at [536, 133] on div at bounding box center [533, 132] width 92 height 60
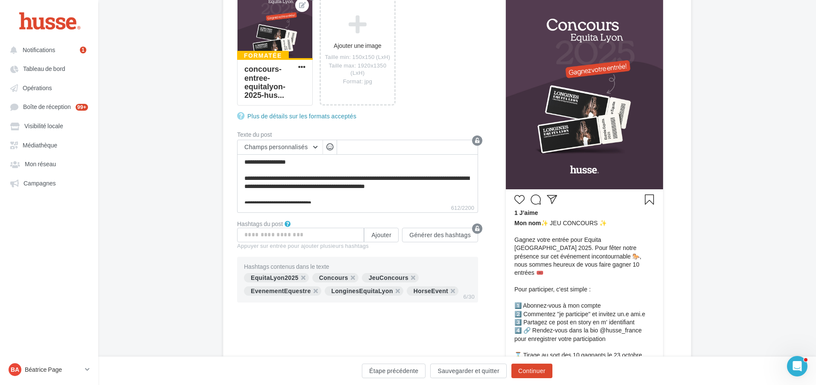
scroll to position [171, 0]
click at [350, 187] on textarea "**********" at bounding box center [357, 177] width 241 height 49
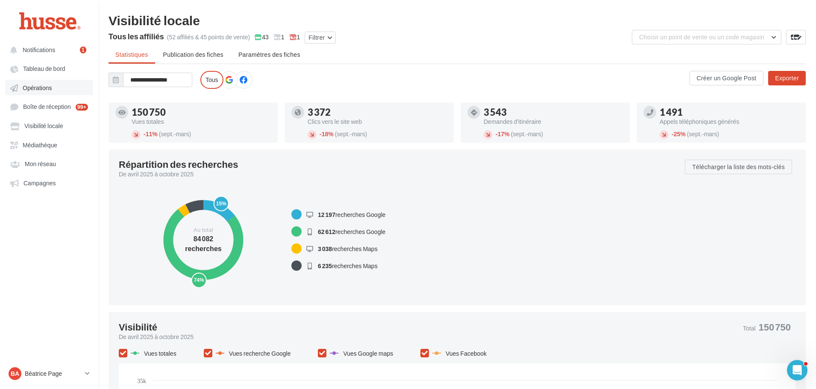
click at [35, 85] on span "Opérations" at bounding box center [37, 87] width 29 height 7
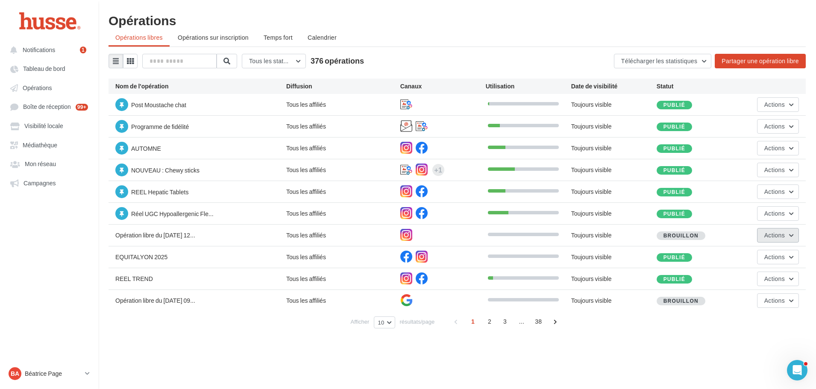
click at [788, 235] on button "Actions" at bounding box center [778, 235] width 42 height 15
click at [745, 302] on button "Supprimer" at bounding box center [756, 300] width 85 height 22
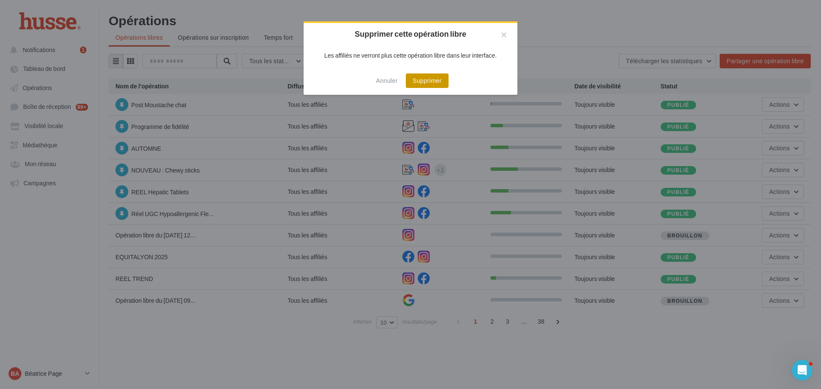
click at [431, 82] on button "Supprimer" at bounding box center [427, 81] width 43 height 15
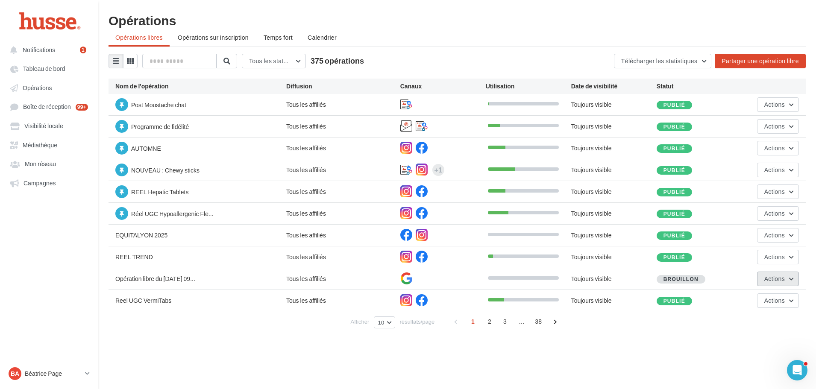
click at [789, 281] on button "Actions" at bounding box center [778, 279] width 42 height 15
click at [766, 344] on button "Supprimer" at bounding box center [756, 344] width 85 height 22
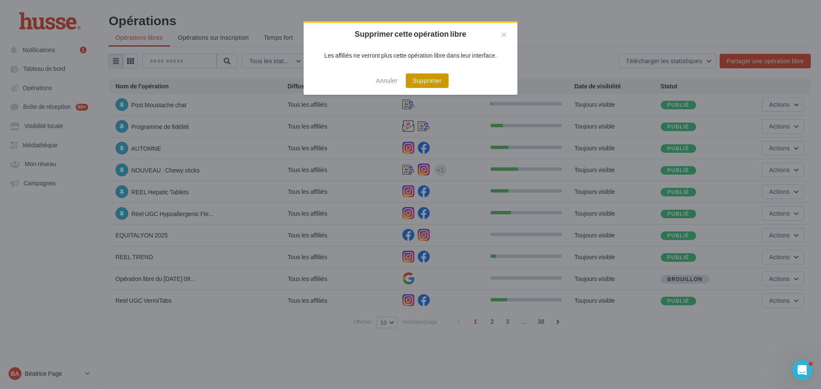
click at [429, 86] on button "Supprimer" at bounding box center [427, 81] width 43 height 15
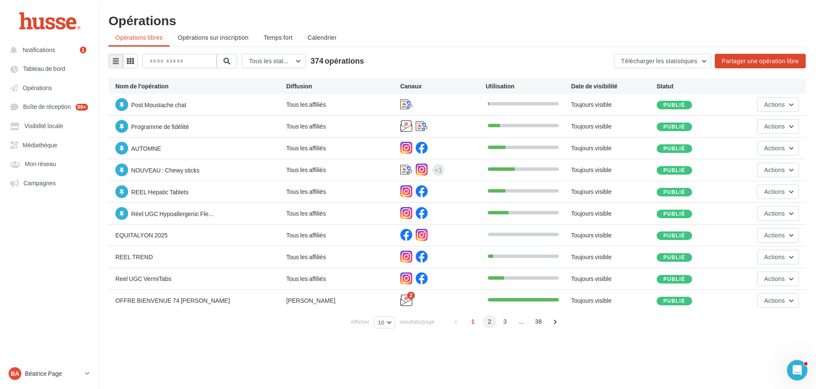
click at [490, 323] on span "2" at bounding box center [490, 322] width 14 height 14
